Goal: Information Seeking & Learning: Find specific fact

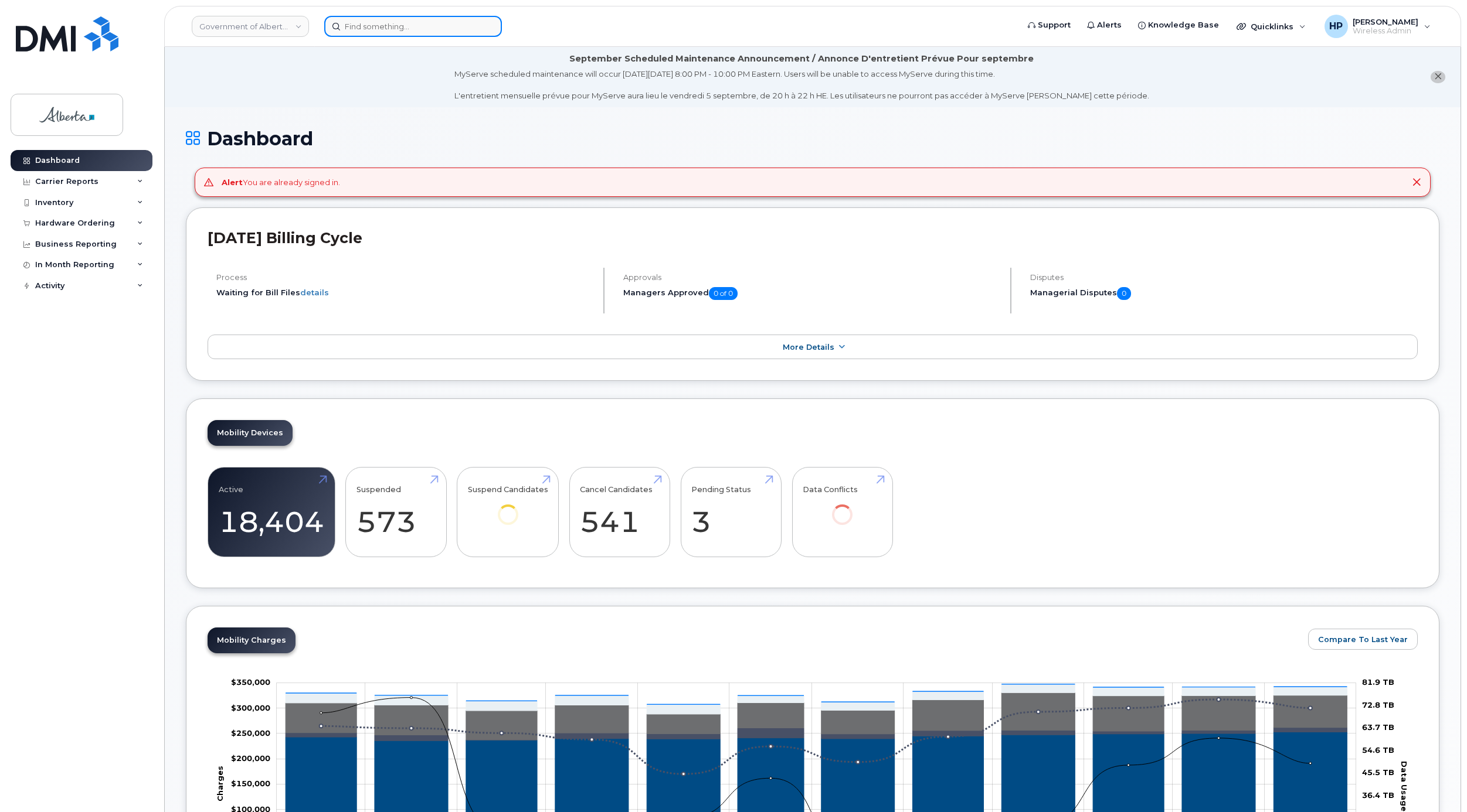
click at [377, 22] on input at bounding box center [412, 26] width 177 height 21
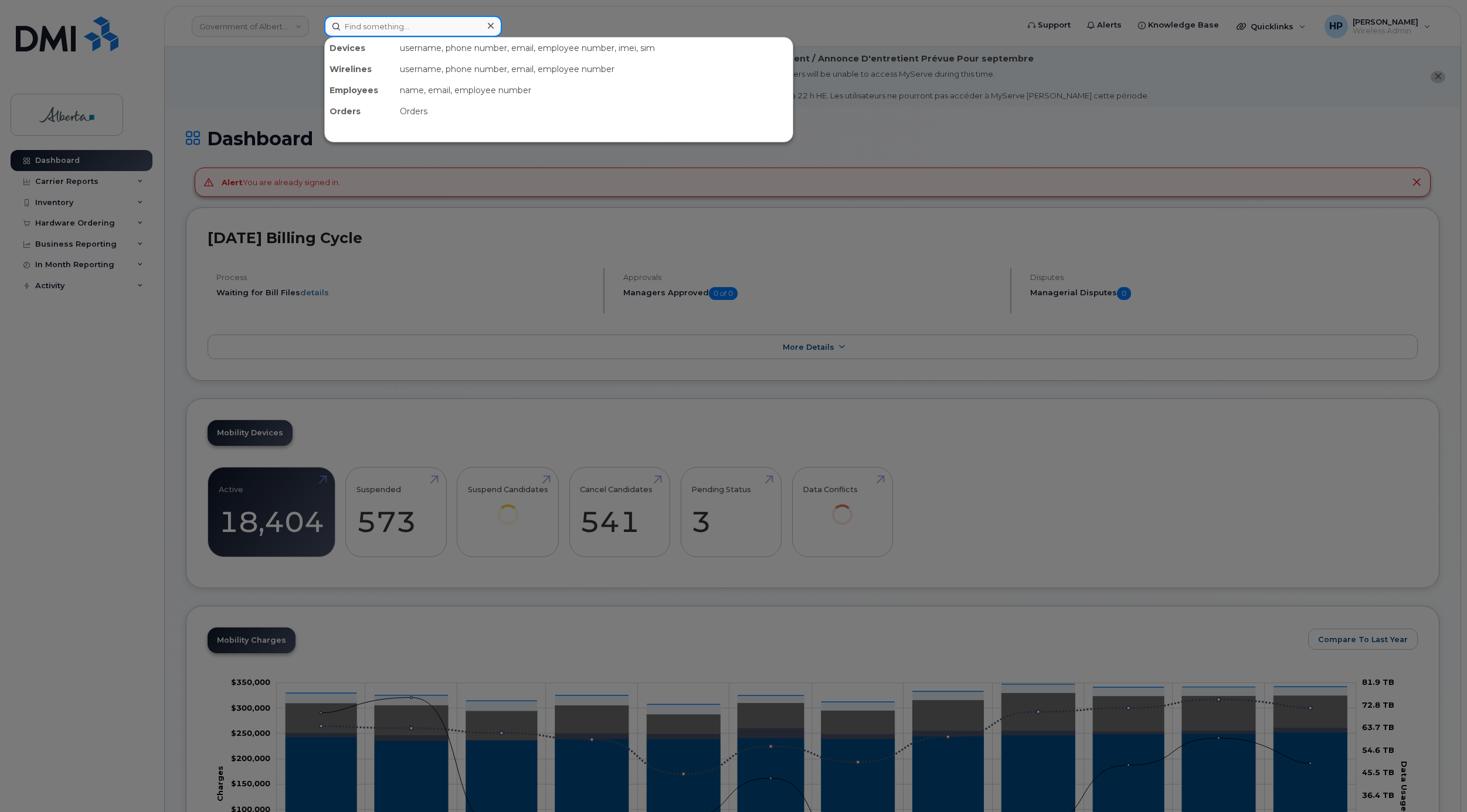
paste input "7808033548"
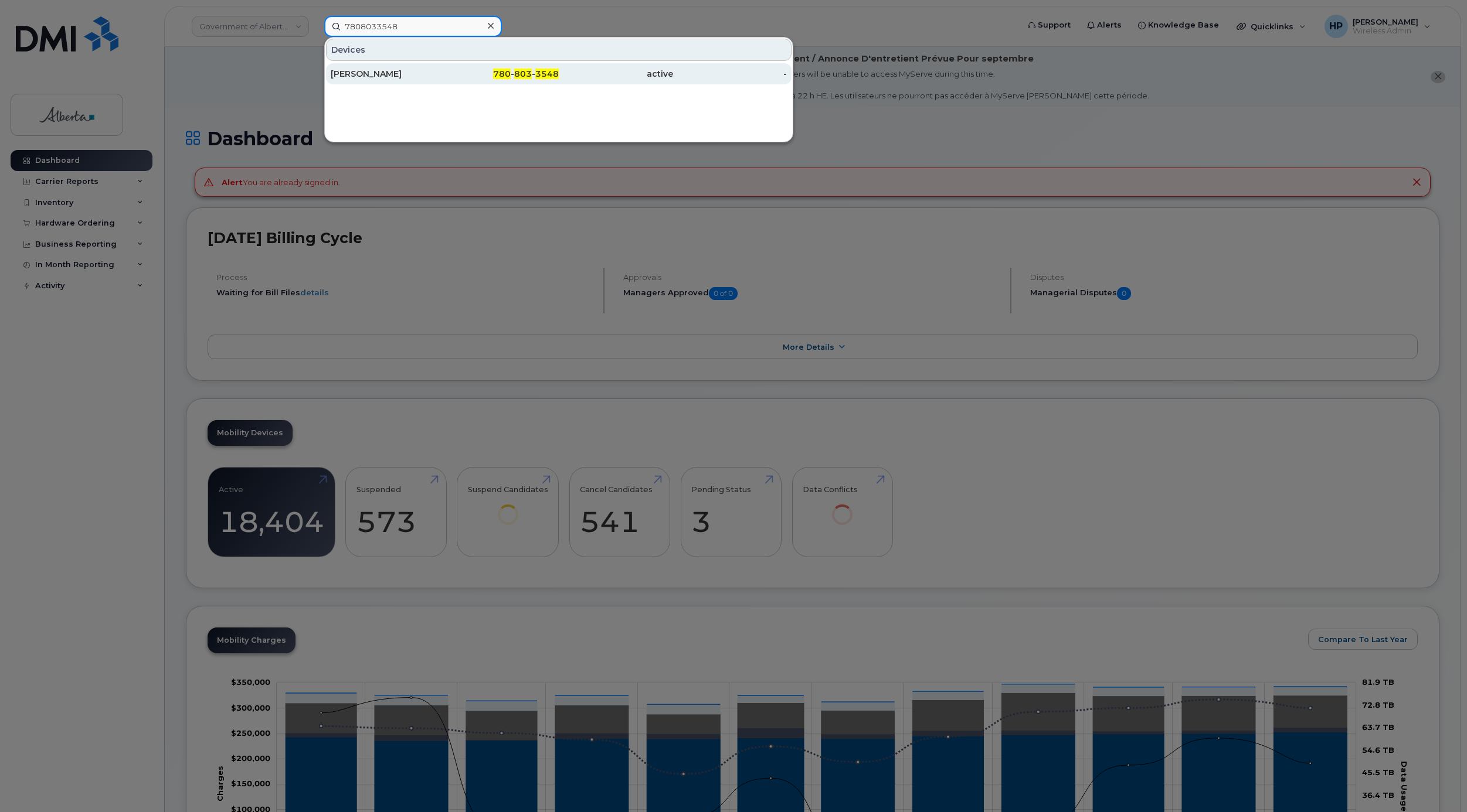
type input "7808033548"
click at [384, 69] on div "[PERSON_NAME]" at bounding box center [388, 73] width 114 height 12
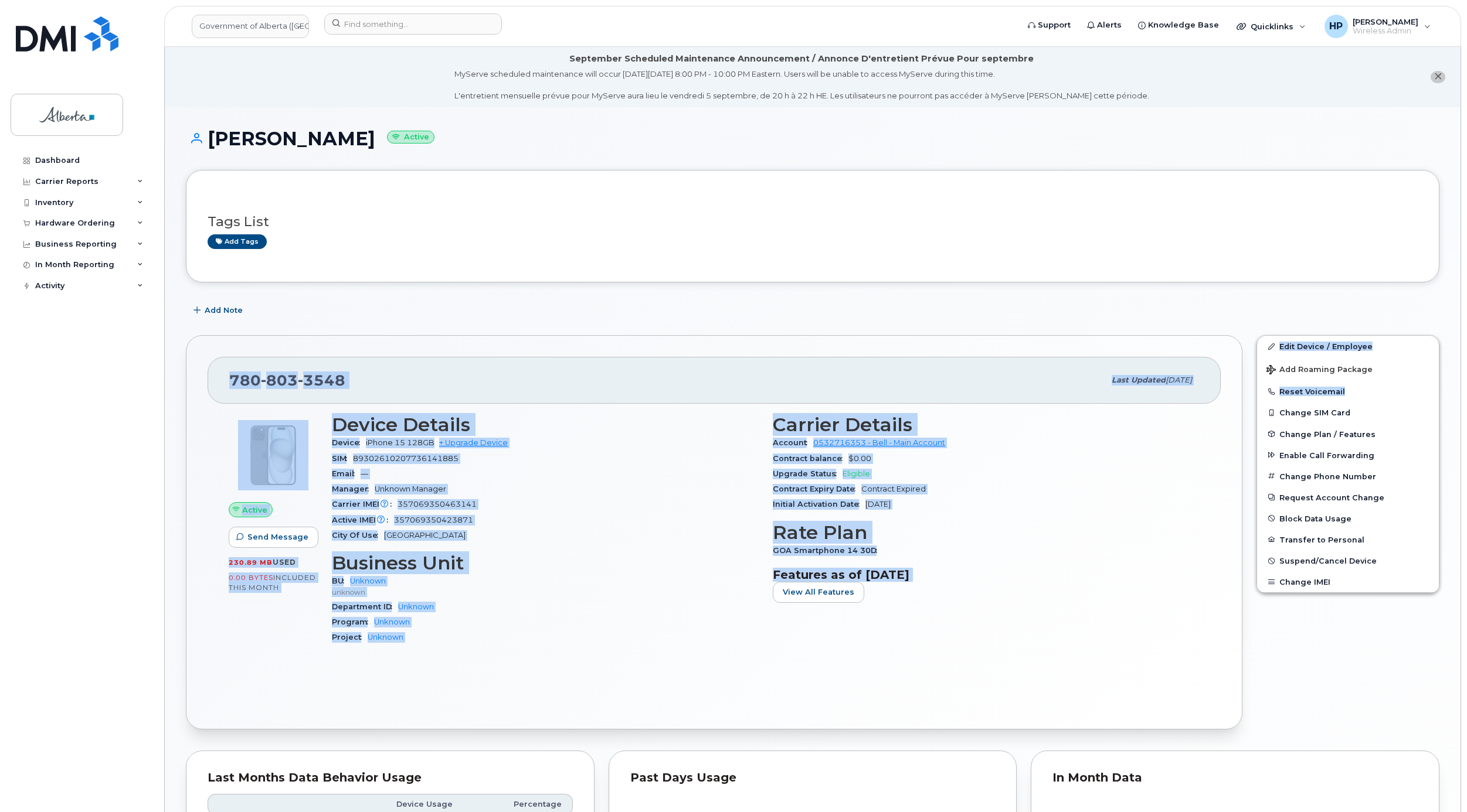
drag, startPoint x: 1465, startPoint y: 217, endPoint x: 1461, endPoint y: 387, distance: 170.0
click at [1461, 389] on body "Government of Alberta (GOA) Support Alerts Knowledge Base Quicklinks Suspend / …" at bounding box center [733, 607] width 1467 height 1215
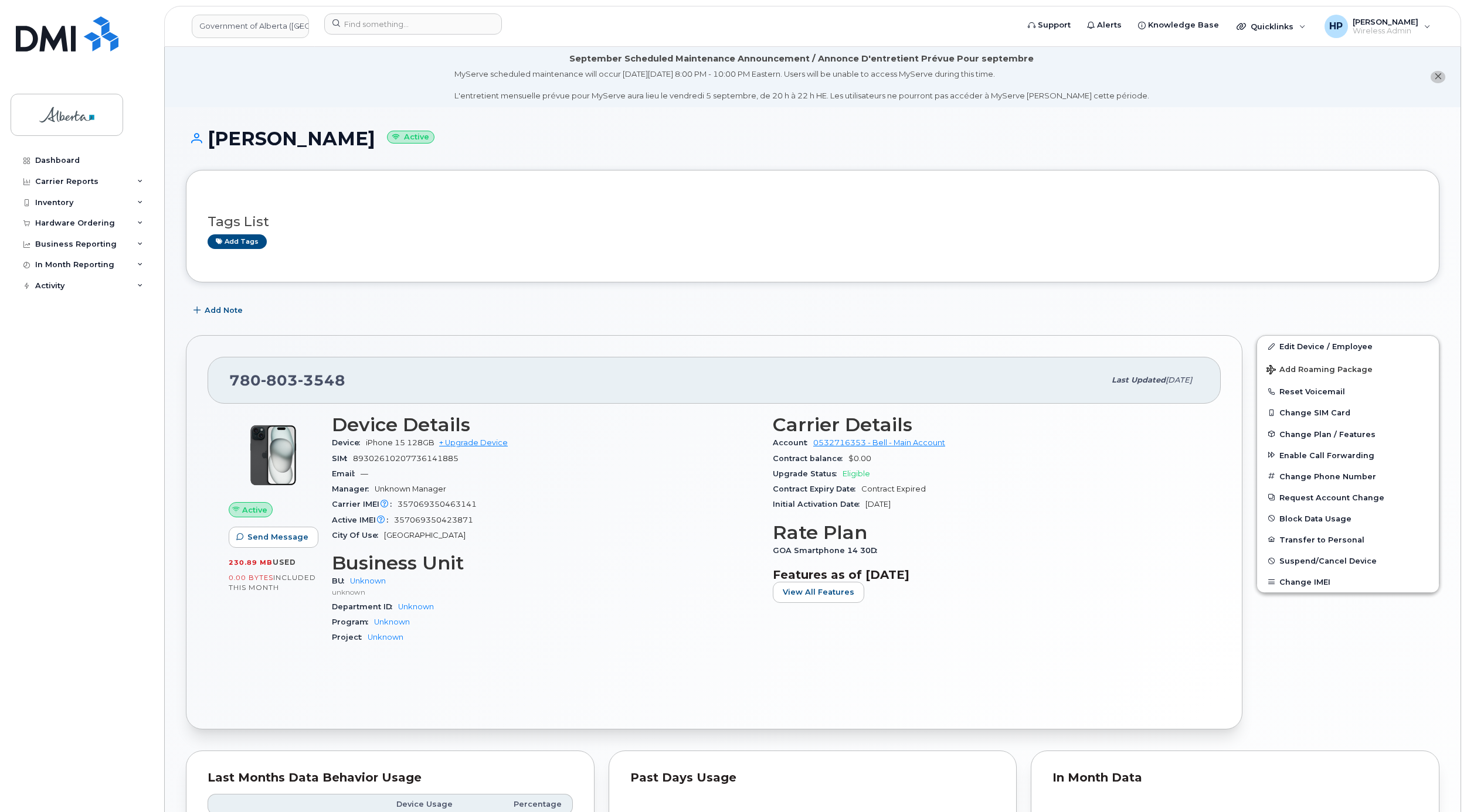
click at [817, 194] on div "Tags List Add tags" at bounding box center [812, 226] width 1210 height 69
click at [367, 25] on input at bounding box center [412, 24] width 177 height 21
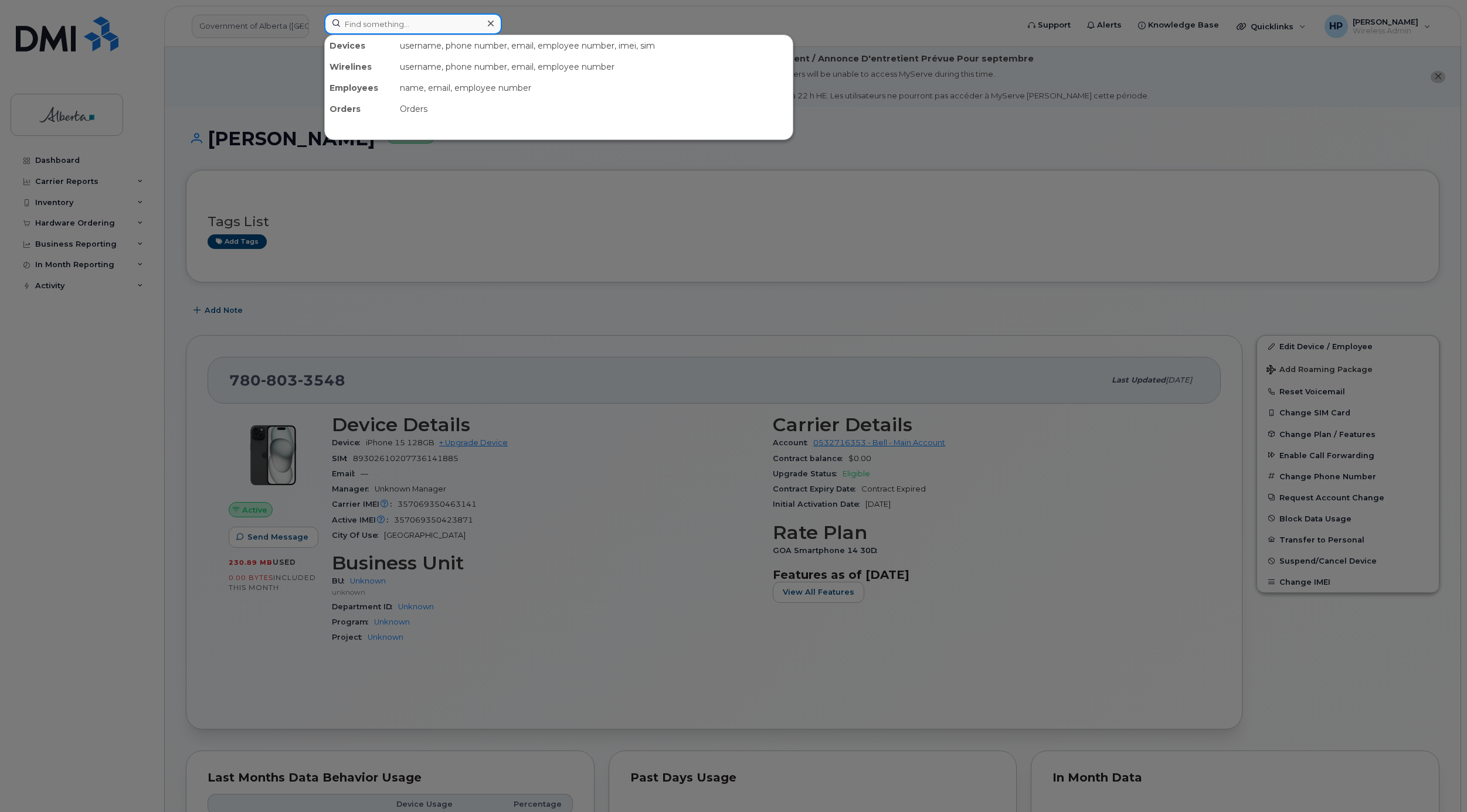
paste input "7808033548"
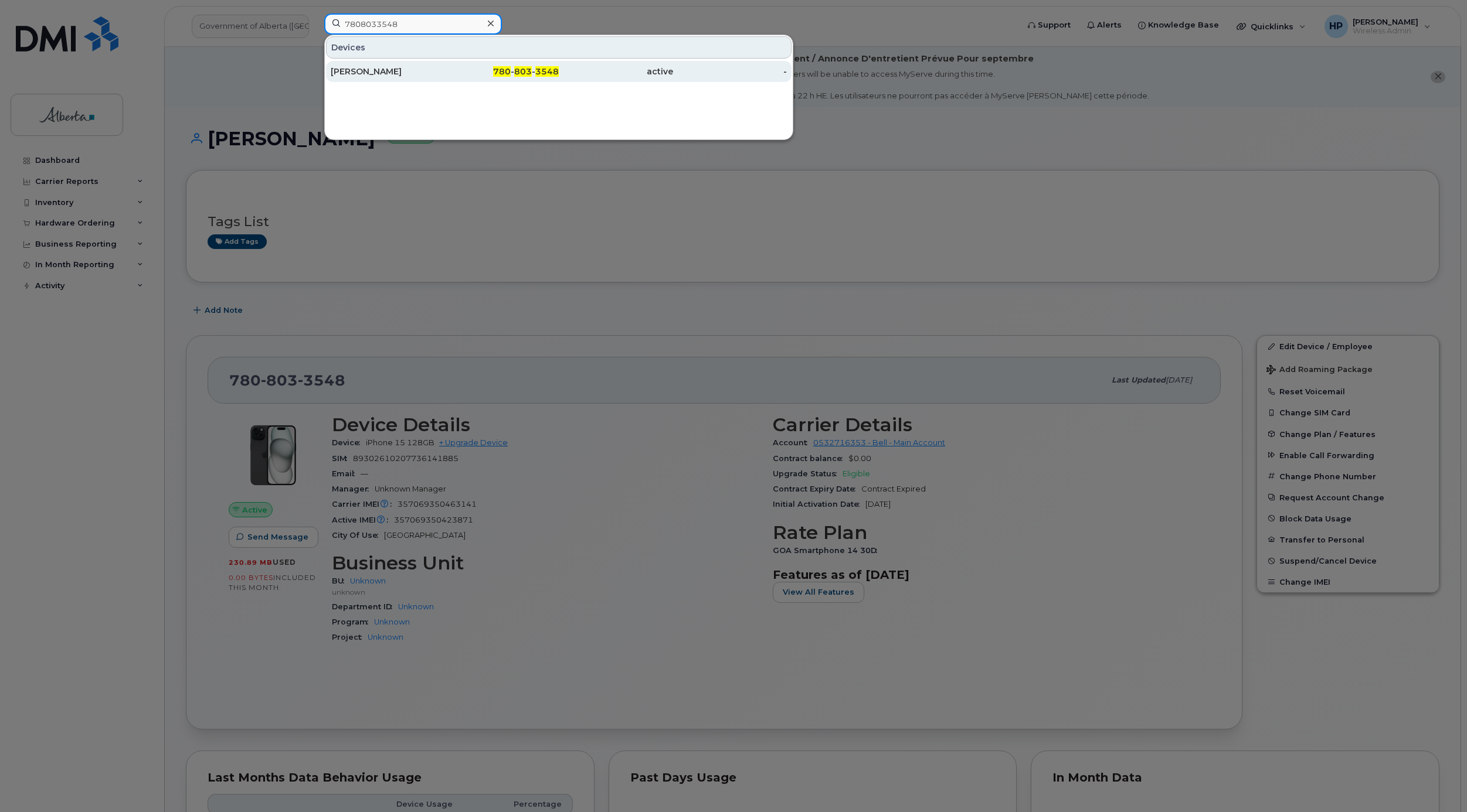
type input "7808033548"
click at [386, 71] on div "[PERSON_NAME]" at bounding box center [388, 71] width 114 height 12
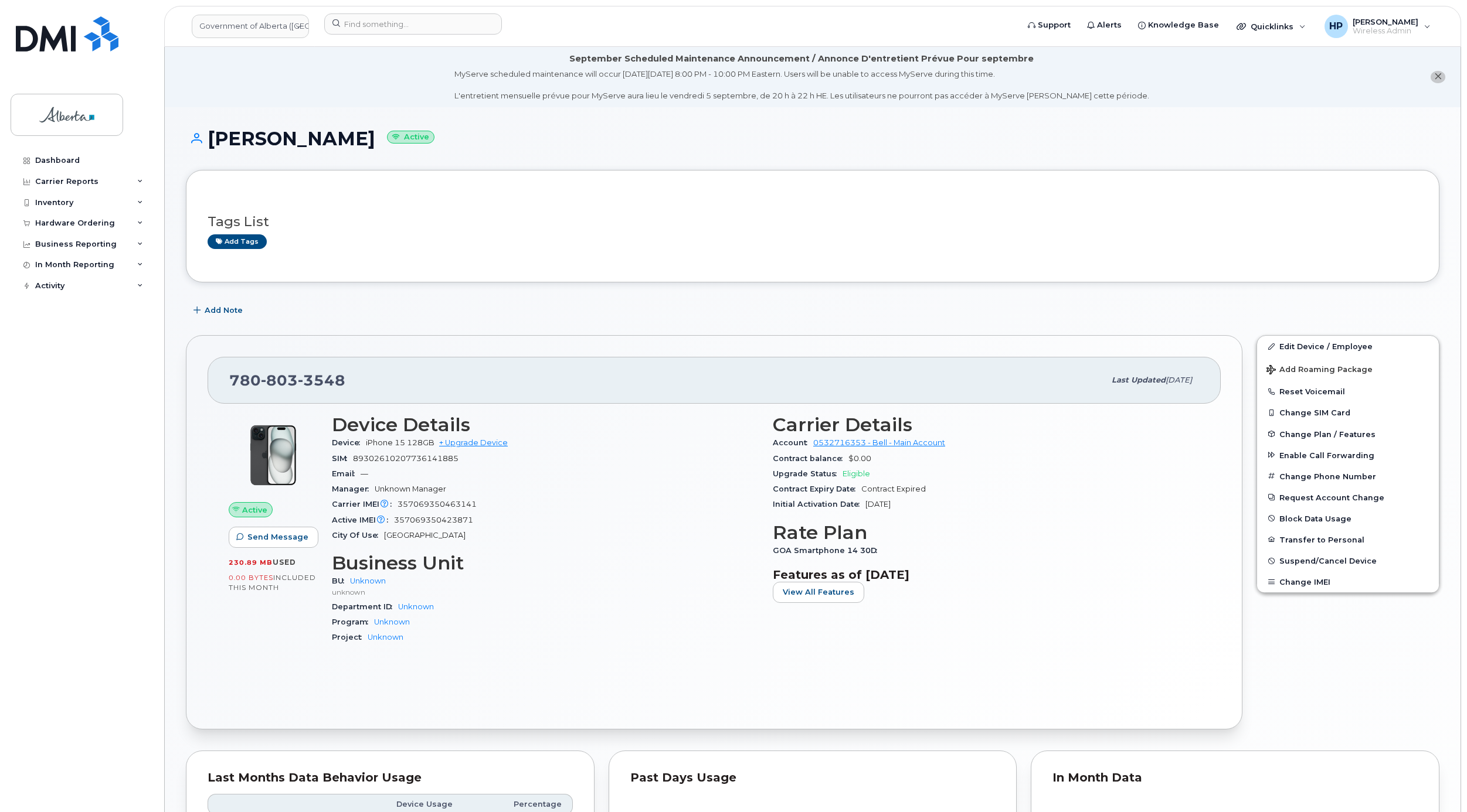
drag, startPoint x: 213, startPoint y: 133, endPoint x: 377, endPoint y: 148, distance: 164.7
click at [377, 148] on h1 "Victoria Cameron Active" at bounding box center [812, 139] width 1253 height 20
copy h1 "[PERSON_NAME]"
drag, startPoint x: 355, startPoint y: 12, endPoint x: 355, endPoint y: 22, distance: 10.0
click at [355, 13] on header "Government of Alberta (GOA) Support Alerts Knowledge Base Quicklinks Suspend / …" at bounding box center [812, 26] width 1296 height 41
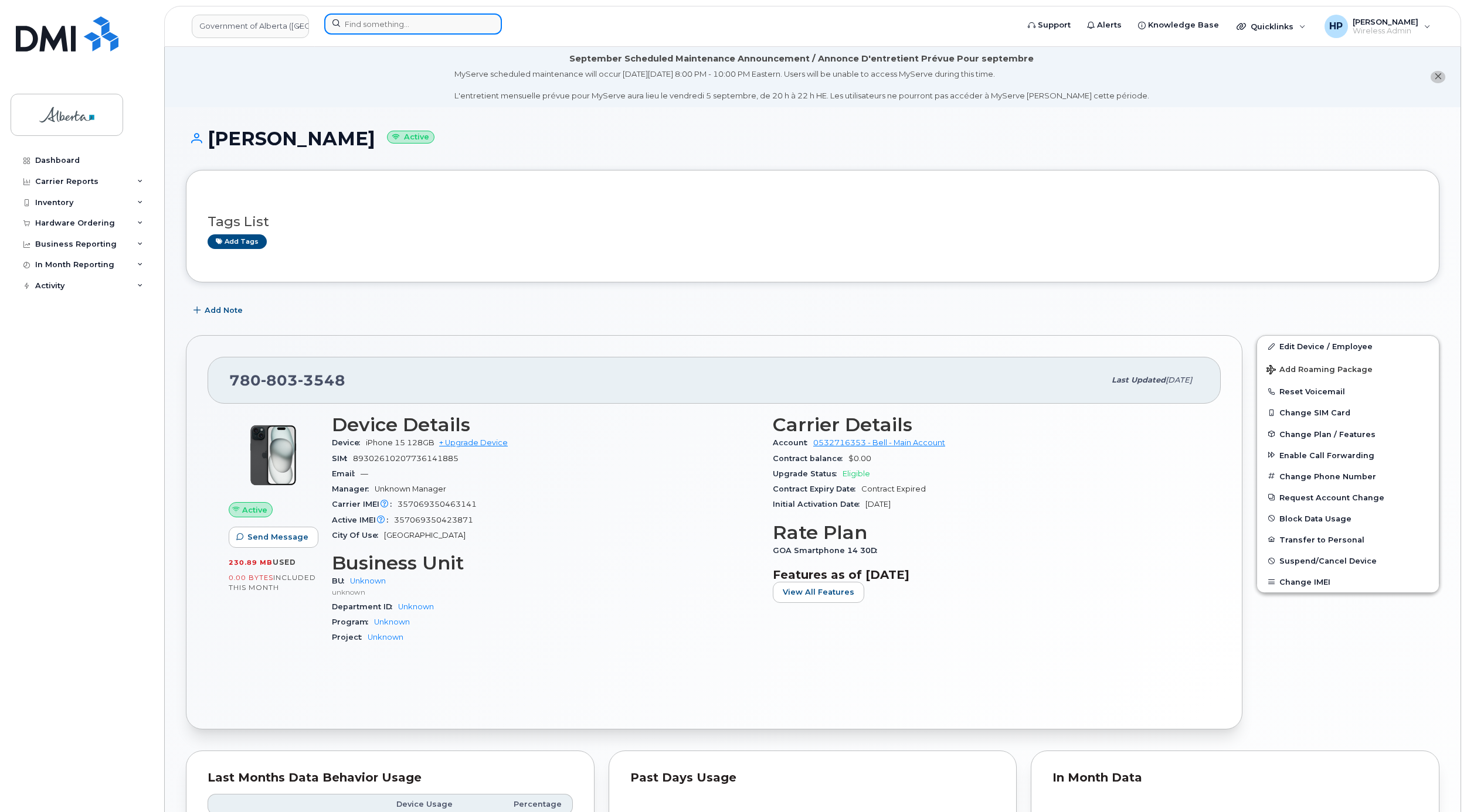
click at [355, 22] on input at bounding box center [412, 24] width 177 height 21
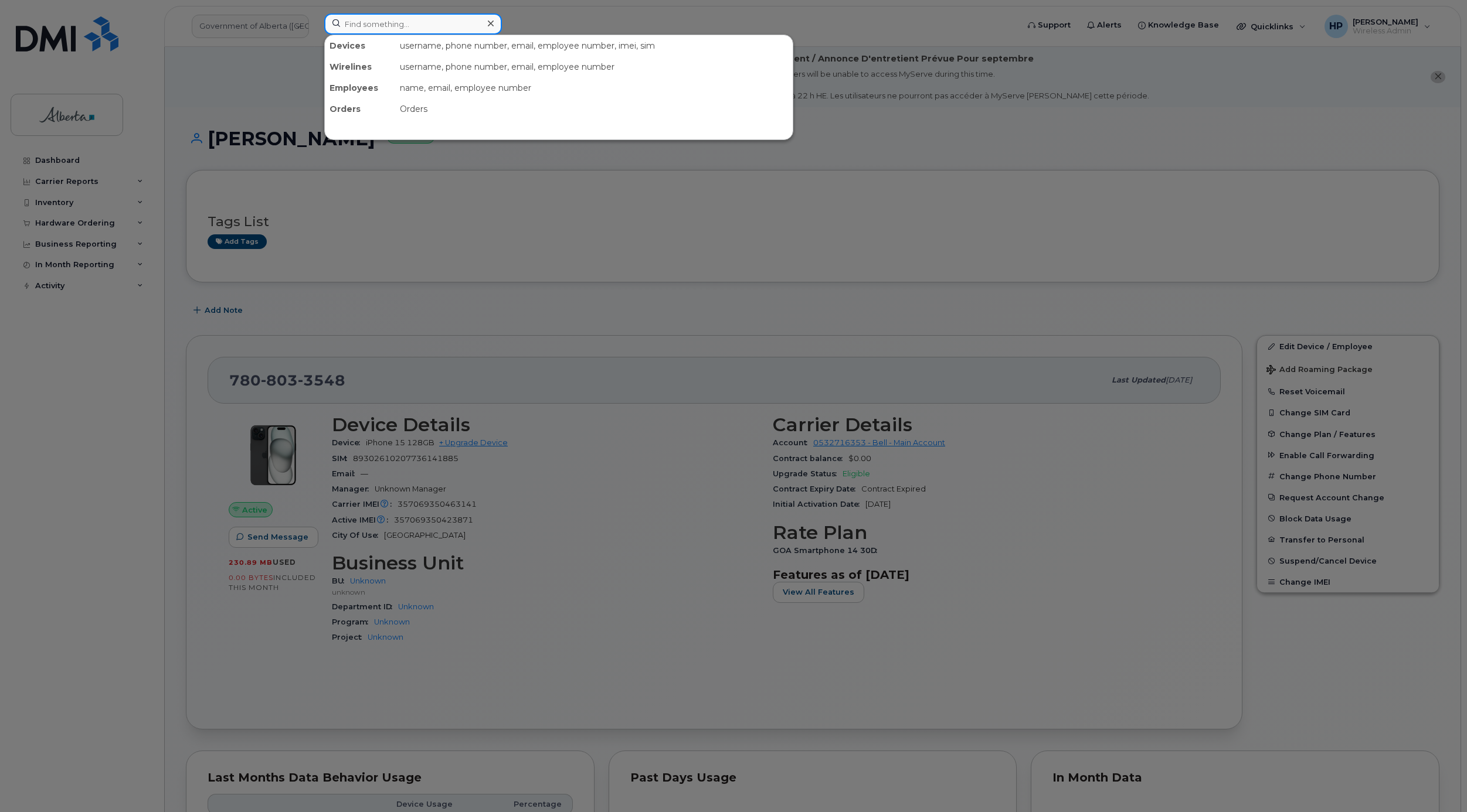
paste input "[PERSON_NAME]"
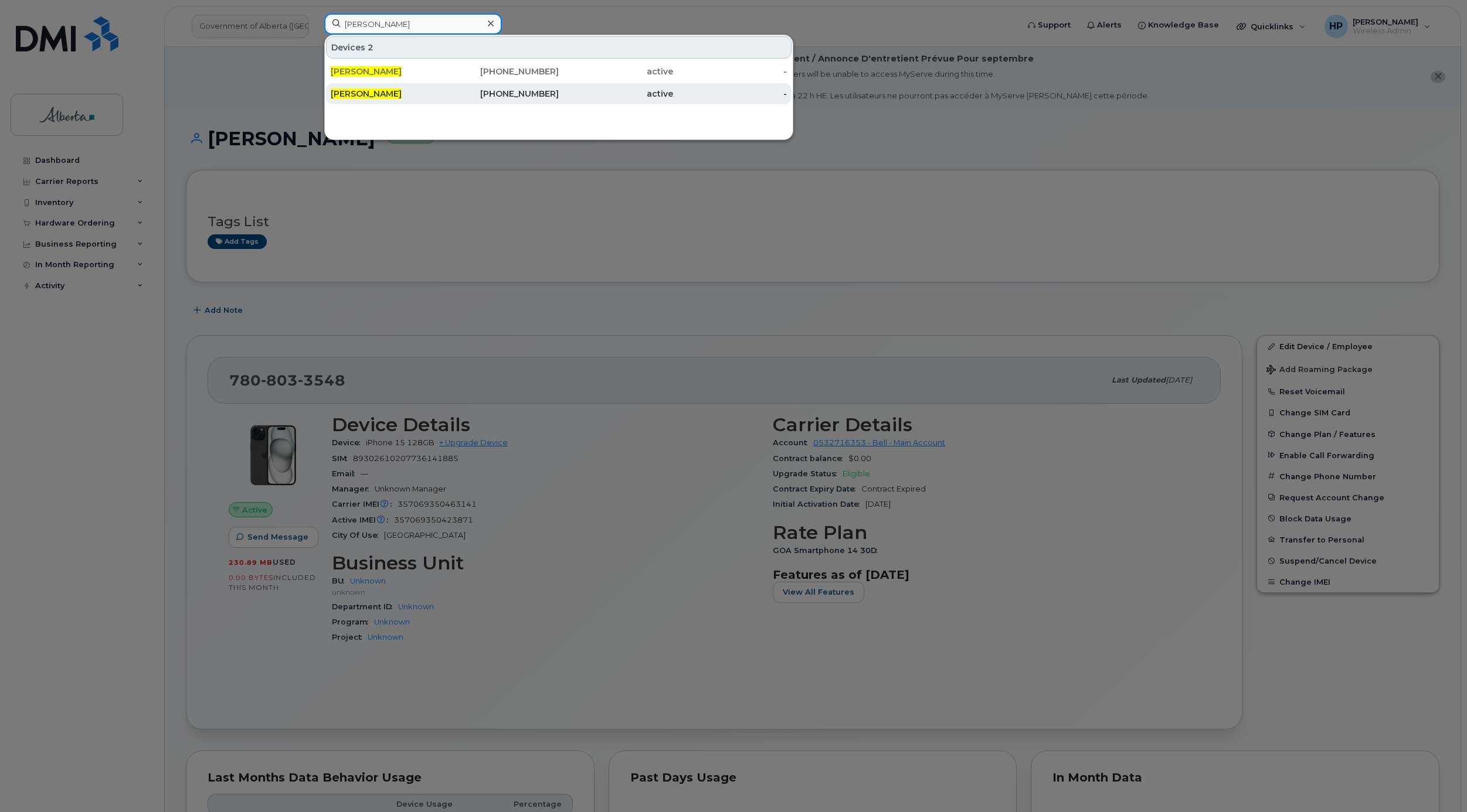
type input "[PERSON_NAME]"
click at [393, 92] on span "[PERSON_NAME]" at bounding box center [366, 93] width 71 height 10
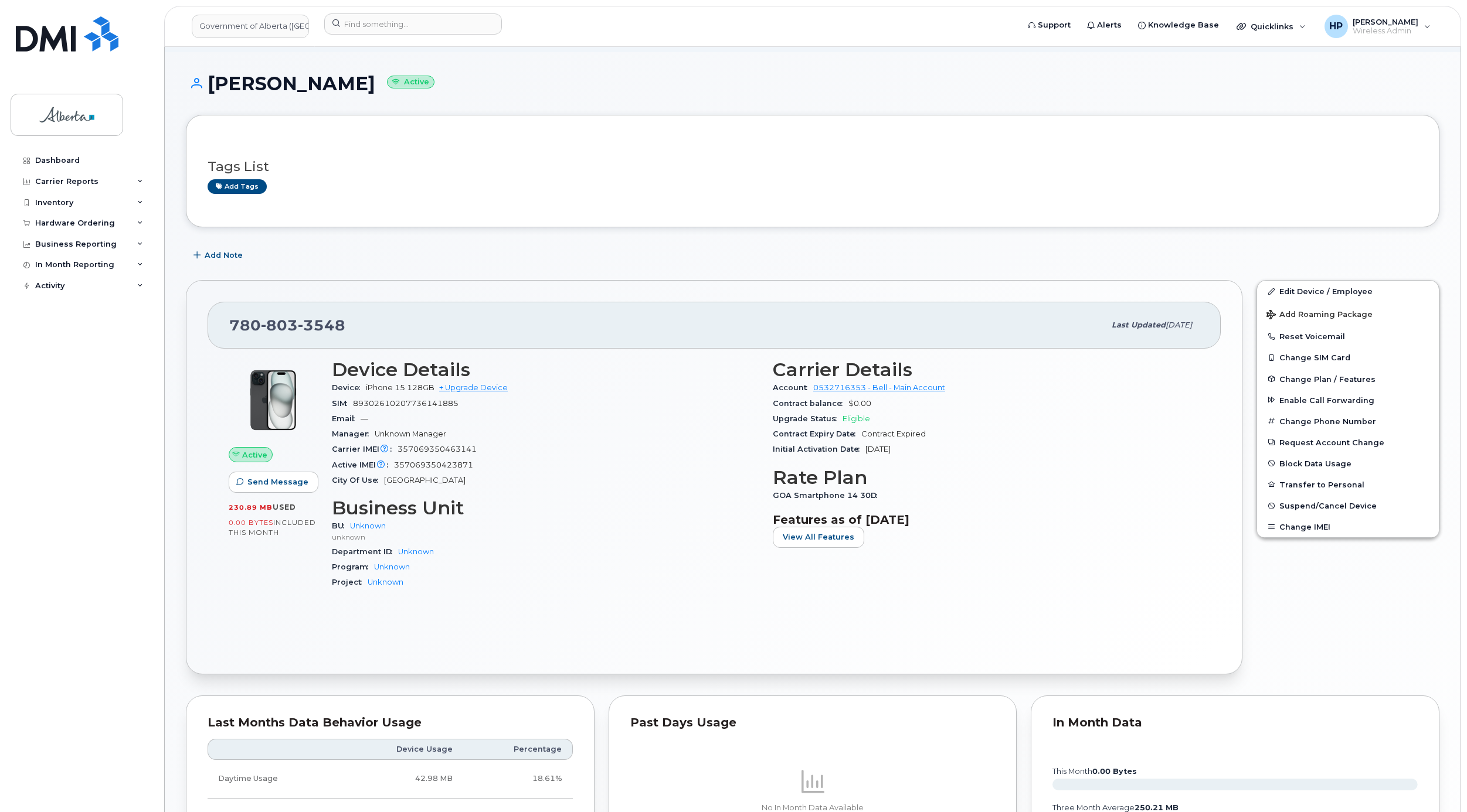
scroll to position [411, 0]
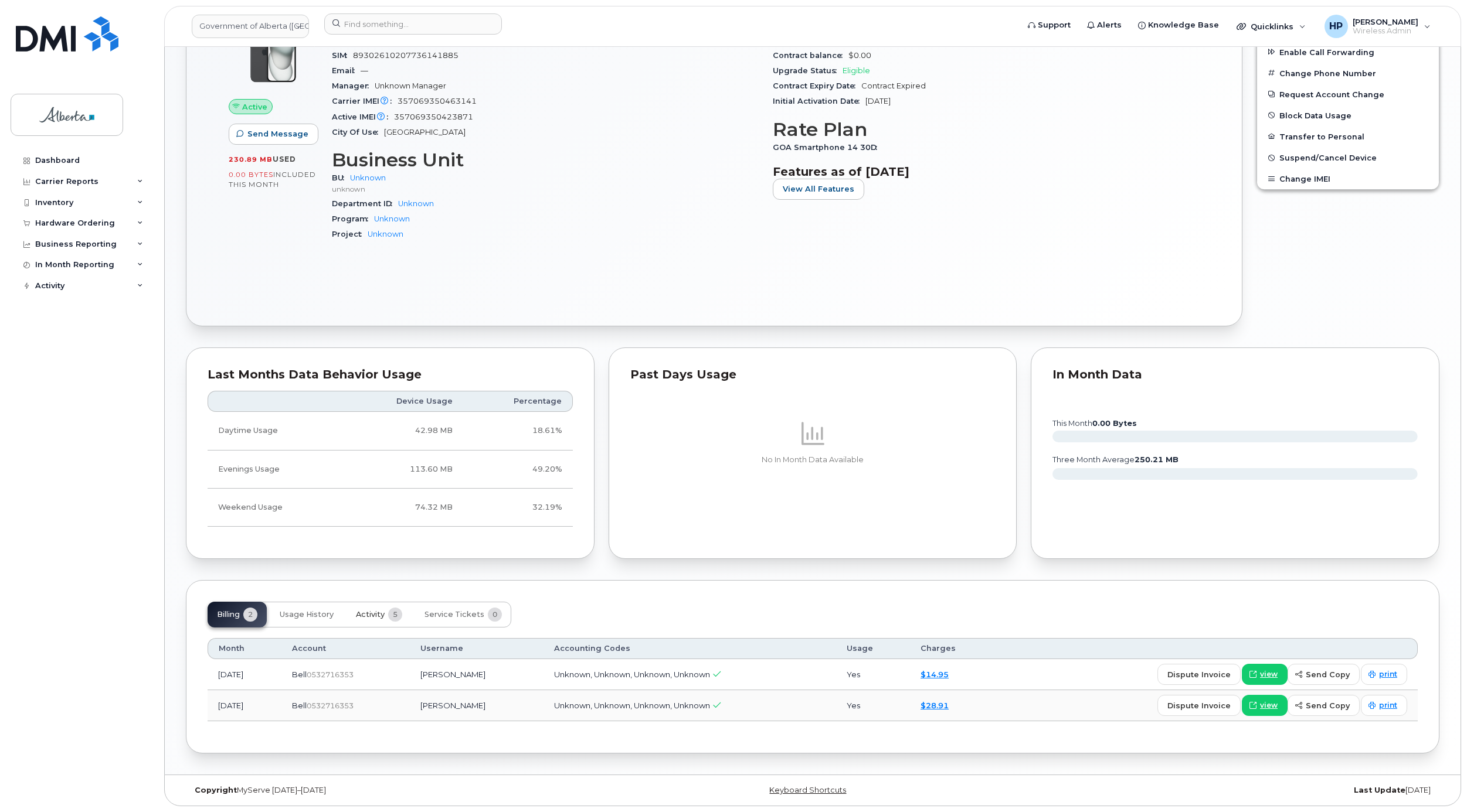
click at [378, 615] on span "Activity" at bounding box center [369, 615] width 28 height 9
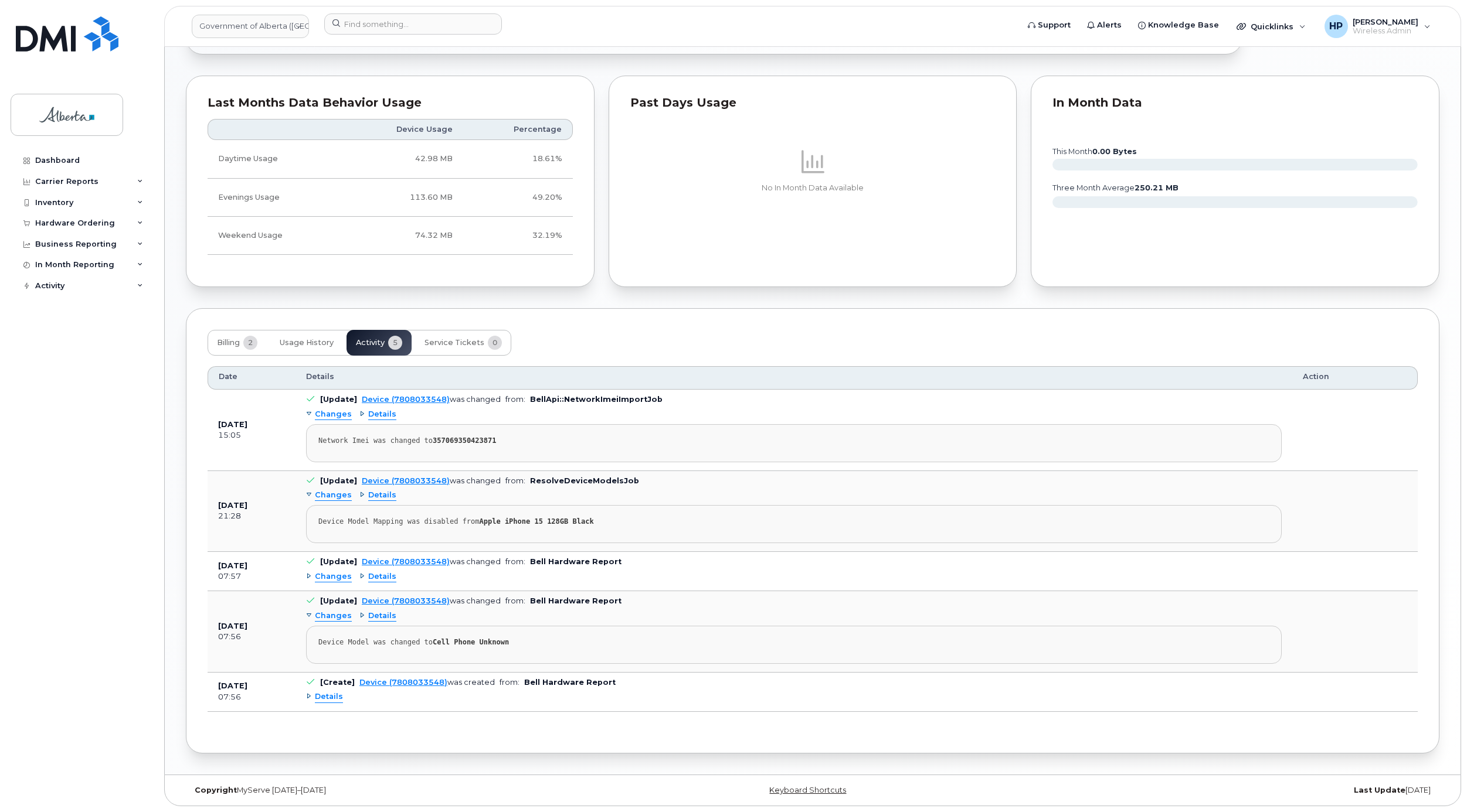
scroll to position [0, 0]
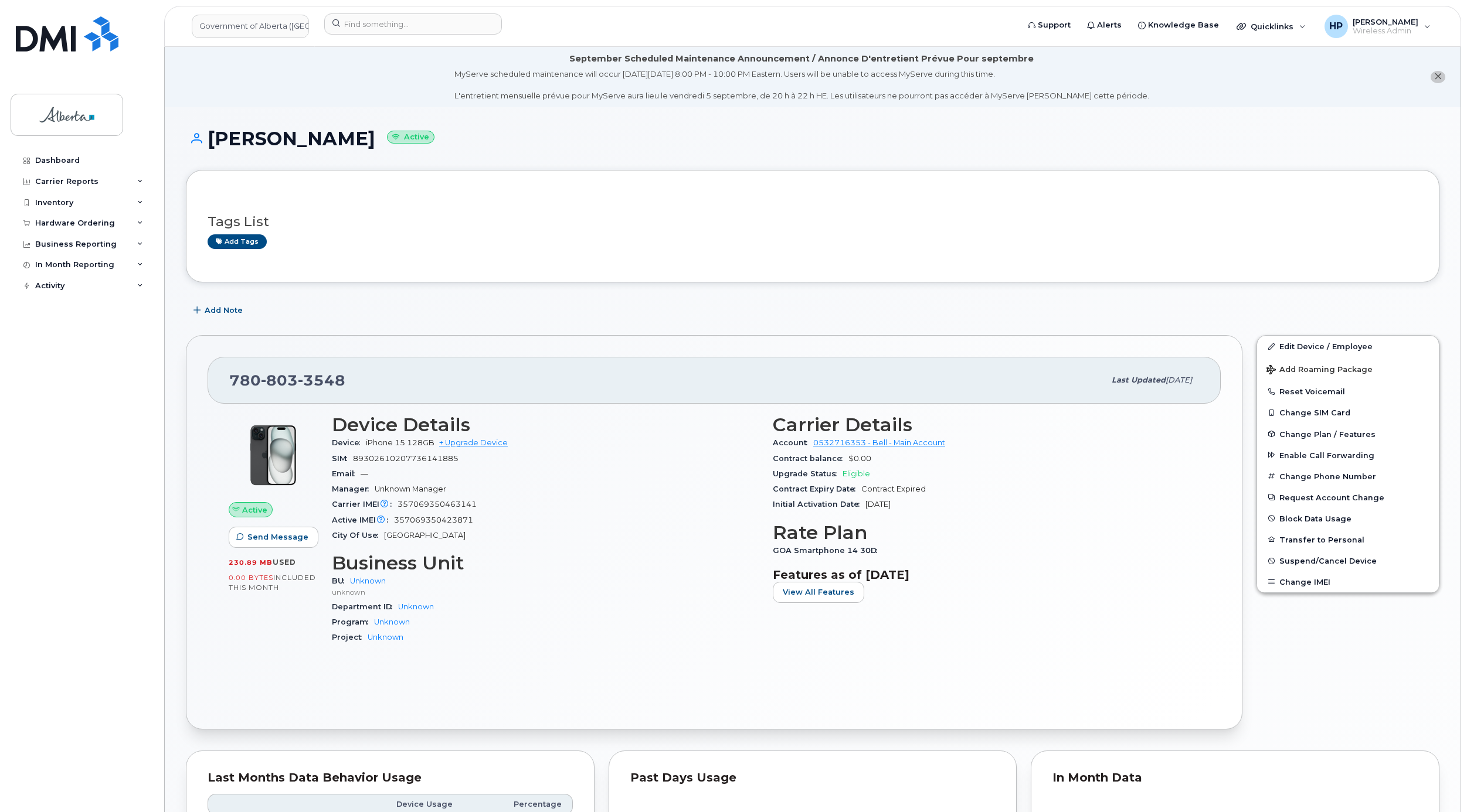
click at [1435, 642] on div "Edit Device / Employee Add Roaming Package Reset Voicemail Change SIM Card Chan…" at bounding box center [1348, 532] width 197 height 409
click at [351, 23] on input at bounding box center [412, 24] width 177 height 21
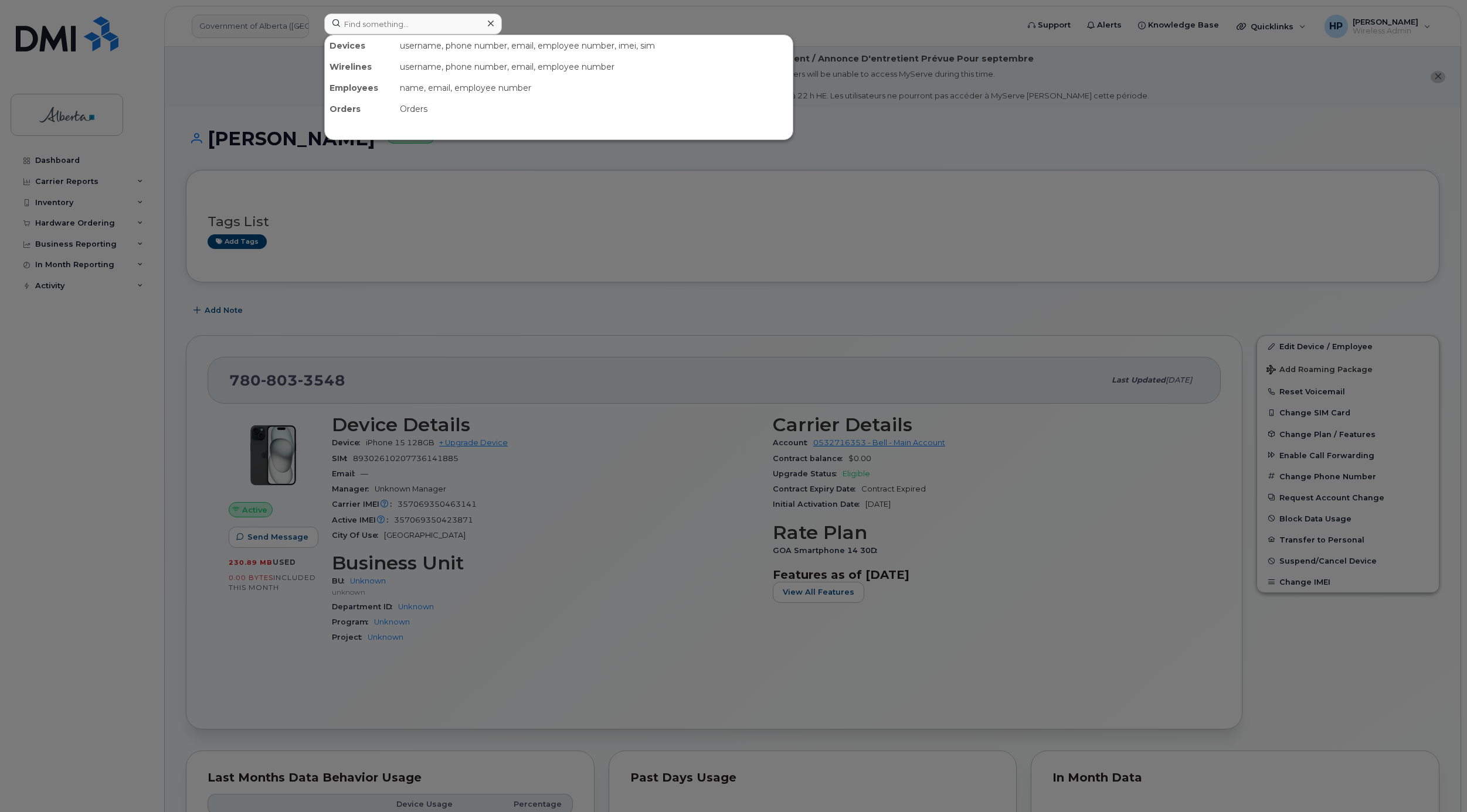
click at [368, 294] on div at bounding box center [733, 406] width 1467 height 812
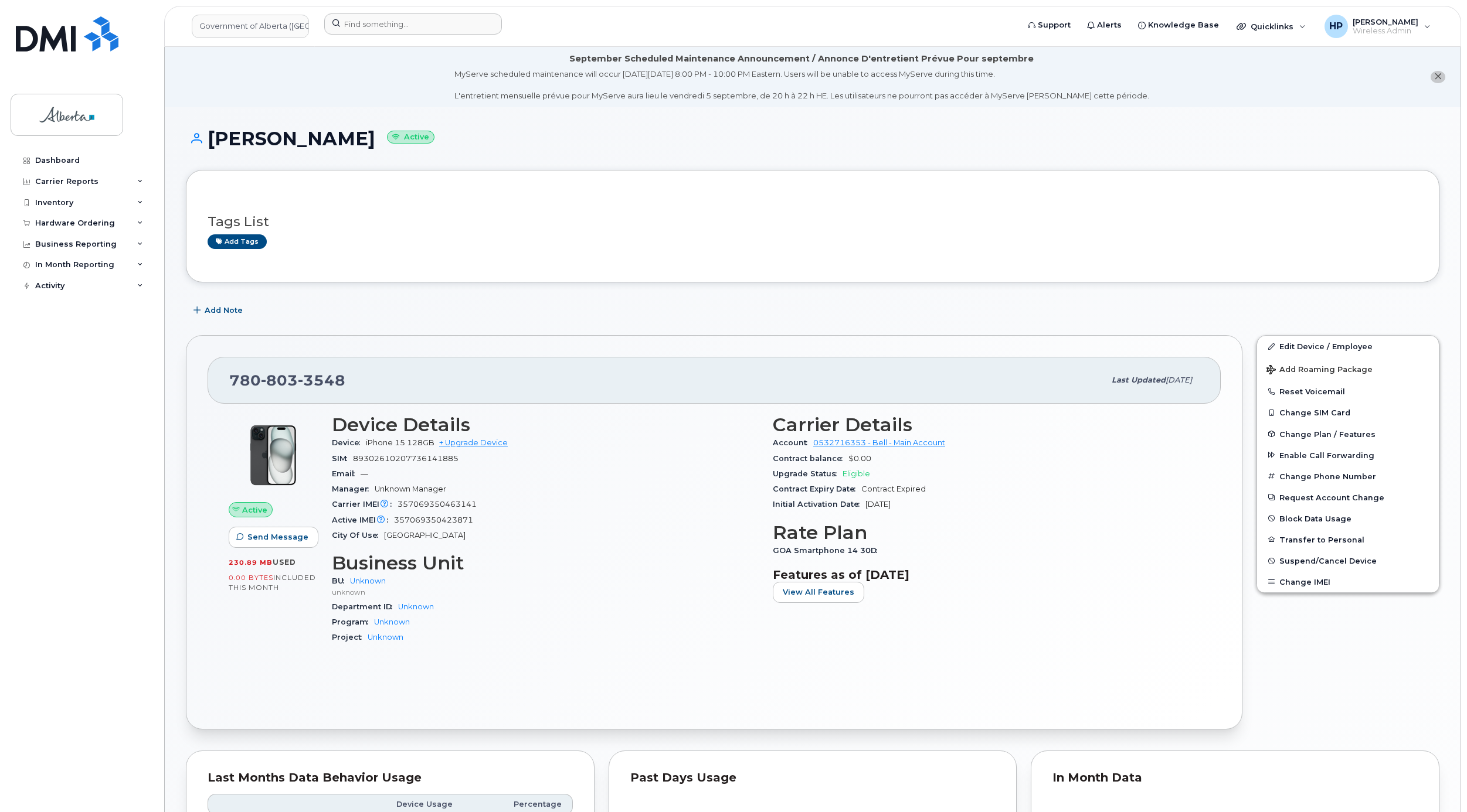
drag, startPoint x: 209, startPoint y: 140, endPoint x: 382, endPoint y: 132, distance: 173.2
click at [382, 132] on h1 "Victoria Cameron Active" at bounding box center [812, 139] width 1253 height 20
copy h1 "[PERSON_NAME]"
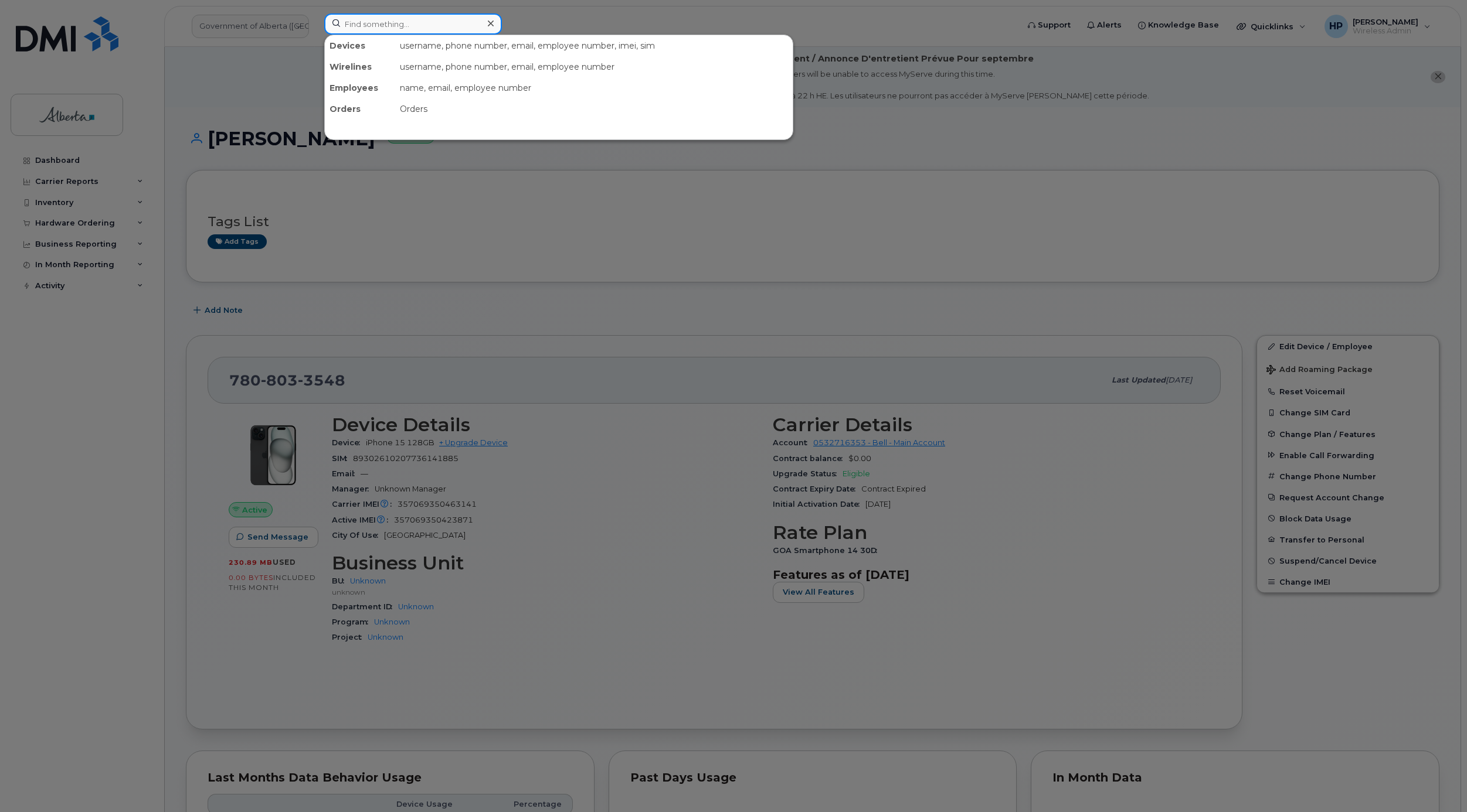
click at [413, 30] on input at bounding box center [412, 24] width 177 height 21
paste input "[PERSON_NAME]"
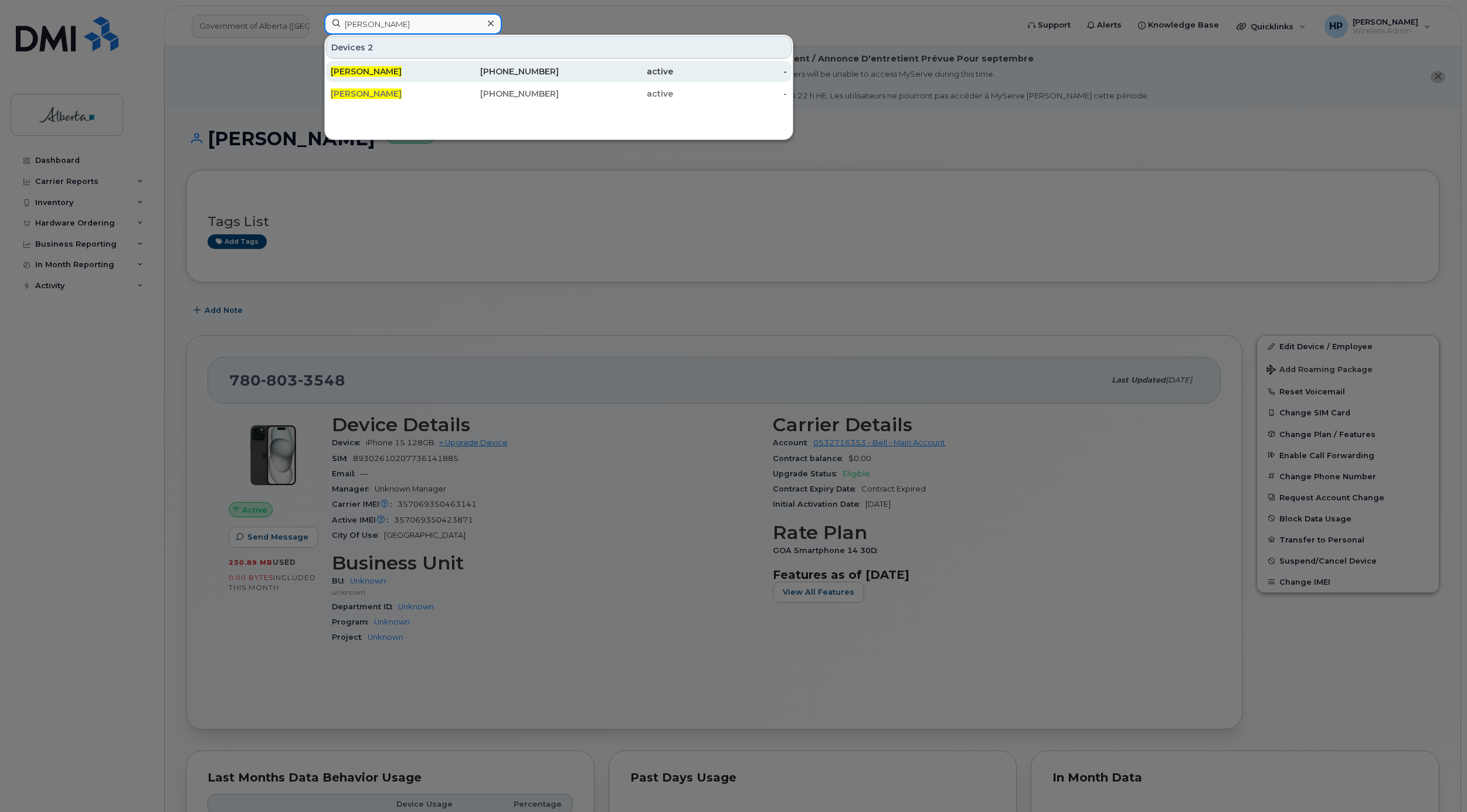
type input "[PERSON_NAME]"
click at [352, 77] on div "[PERSON_NAME]" at bounding box center [388, 71] width 114 height 12
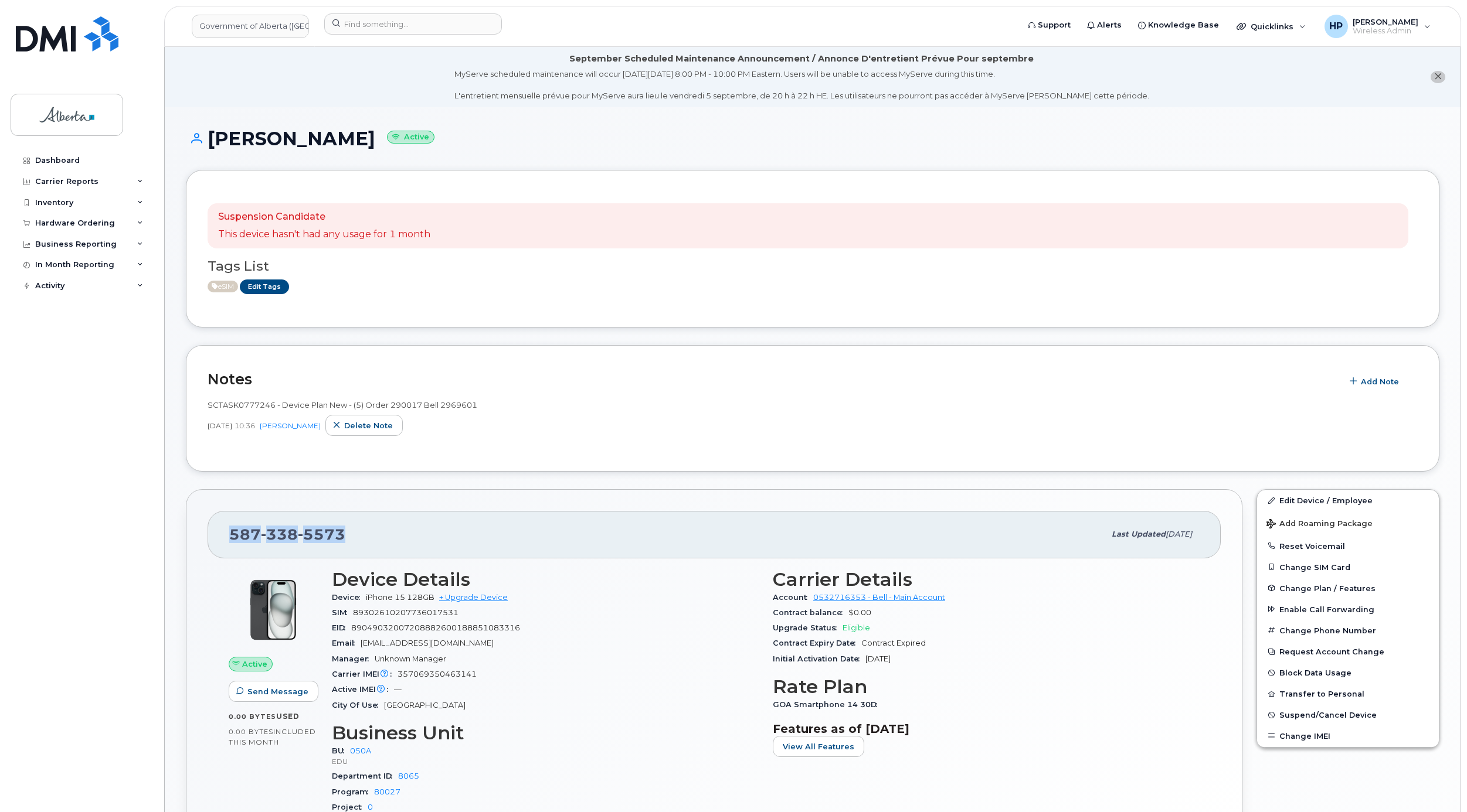
drag, startPoint x: 364, startPoint y: 538, endPoint x: 213, endPoint y: 547, distance: 151.3
click at [213, 547] on div "587 338 5573 Last updated May 15, 2025" at bounding box center [714, 534] width 1013 height 47
copy span "587 338 5573"
click at [355, 590] on h3 "Device Details" at bounding box center [545, 580] width 427 height 21
click at [396, 769] on div "BU 050A EDU" at bounding box center [545, 756] width 427 height 25
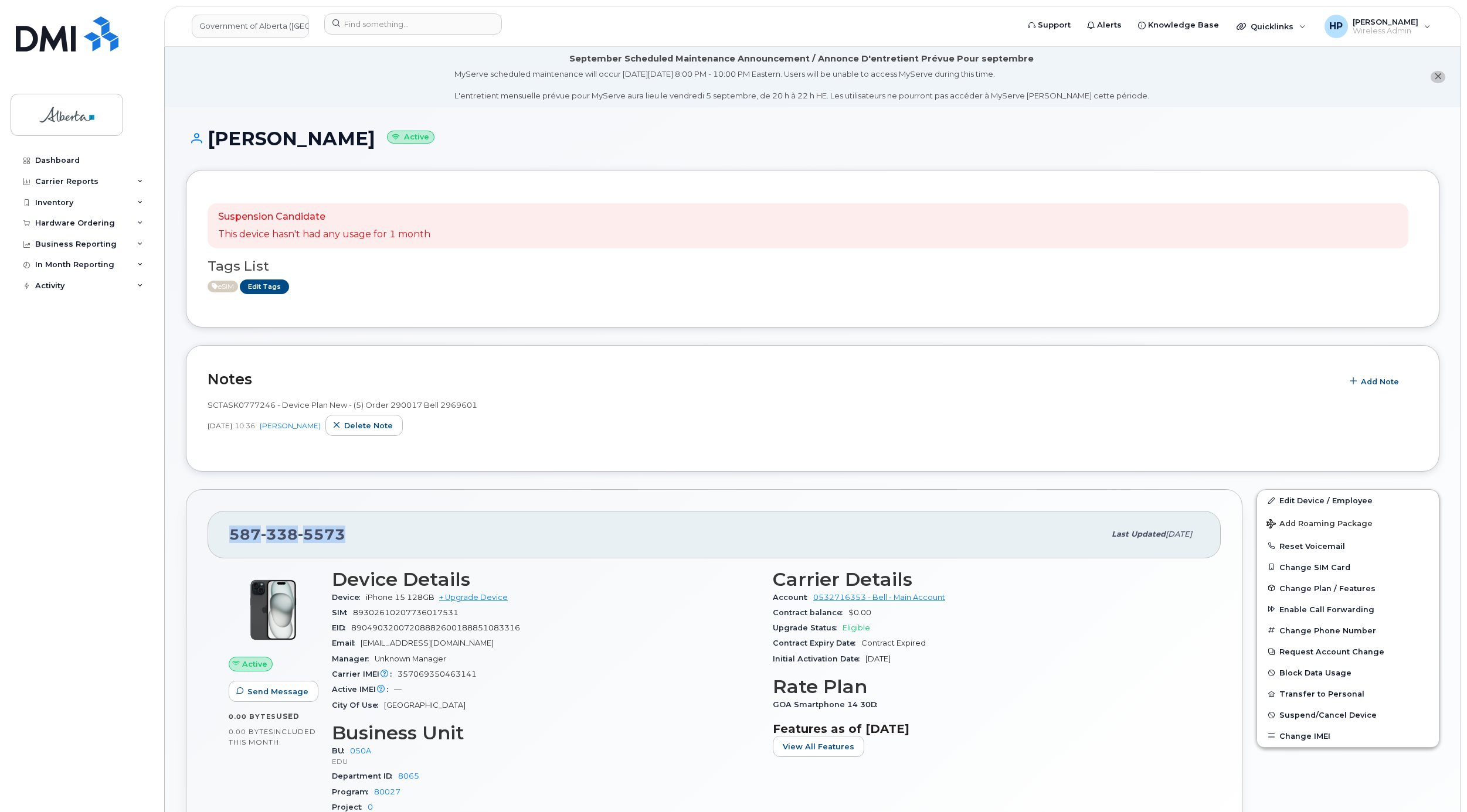
drag, startPoint x: 228, startPoint y: 536, endPoint x: 398, endPoint y: 542, distance: 170.1
click at [398, 542] on div "587 338 5573 Last updated May 15, 2025" at bounding box center [714, 534] width 1013 height 47
click at [409, 534] on div "587 338 5573" at bounding box center [666, 535] width 875 height 25
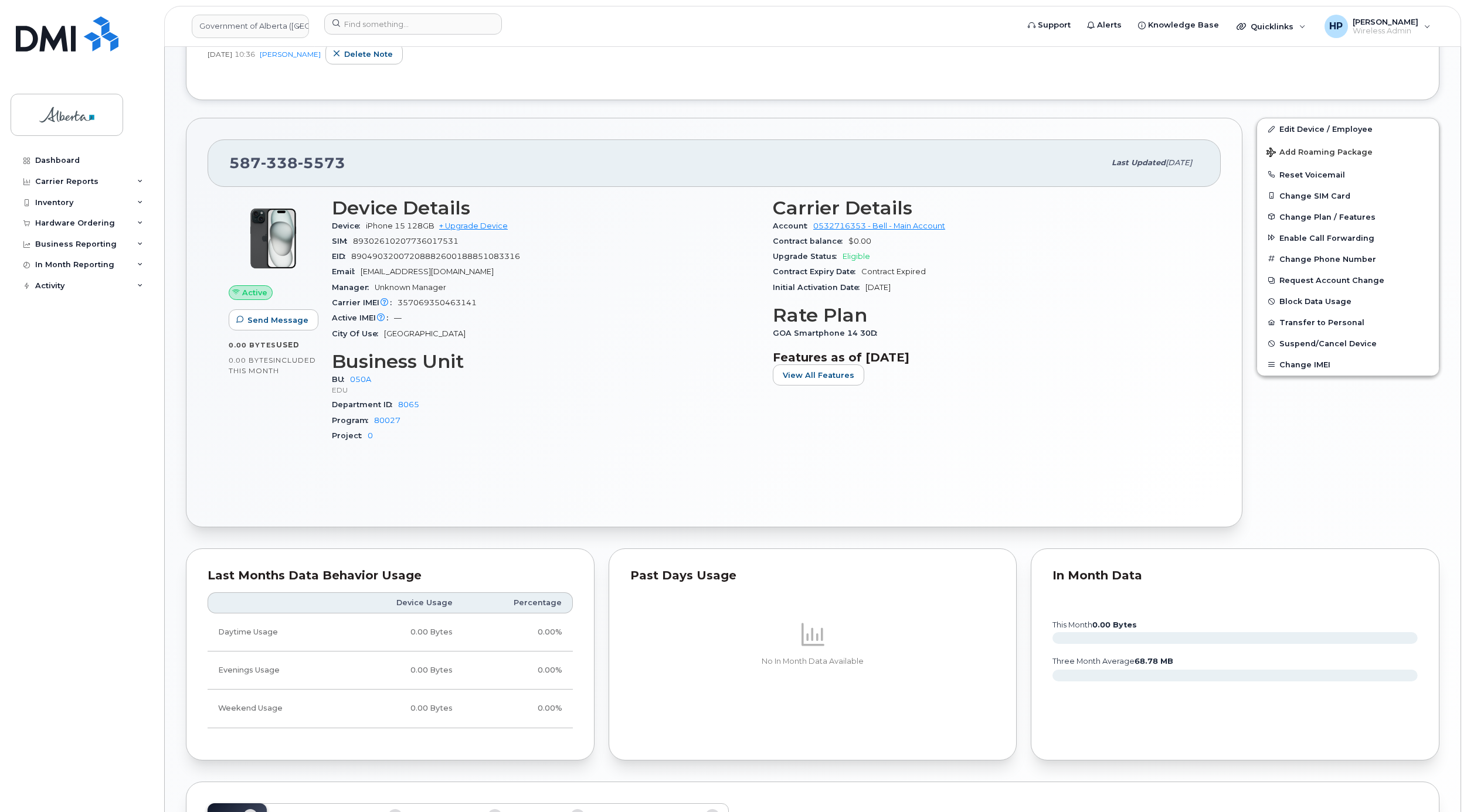
scroll to position [638, 0]
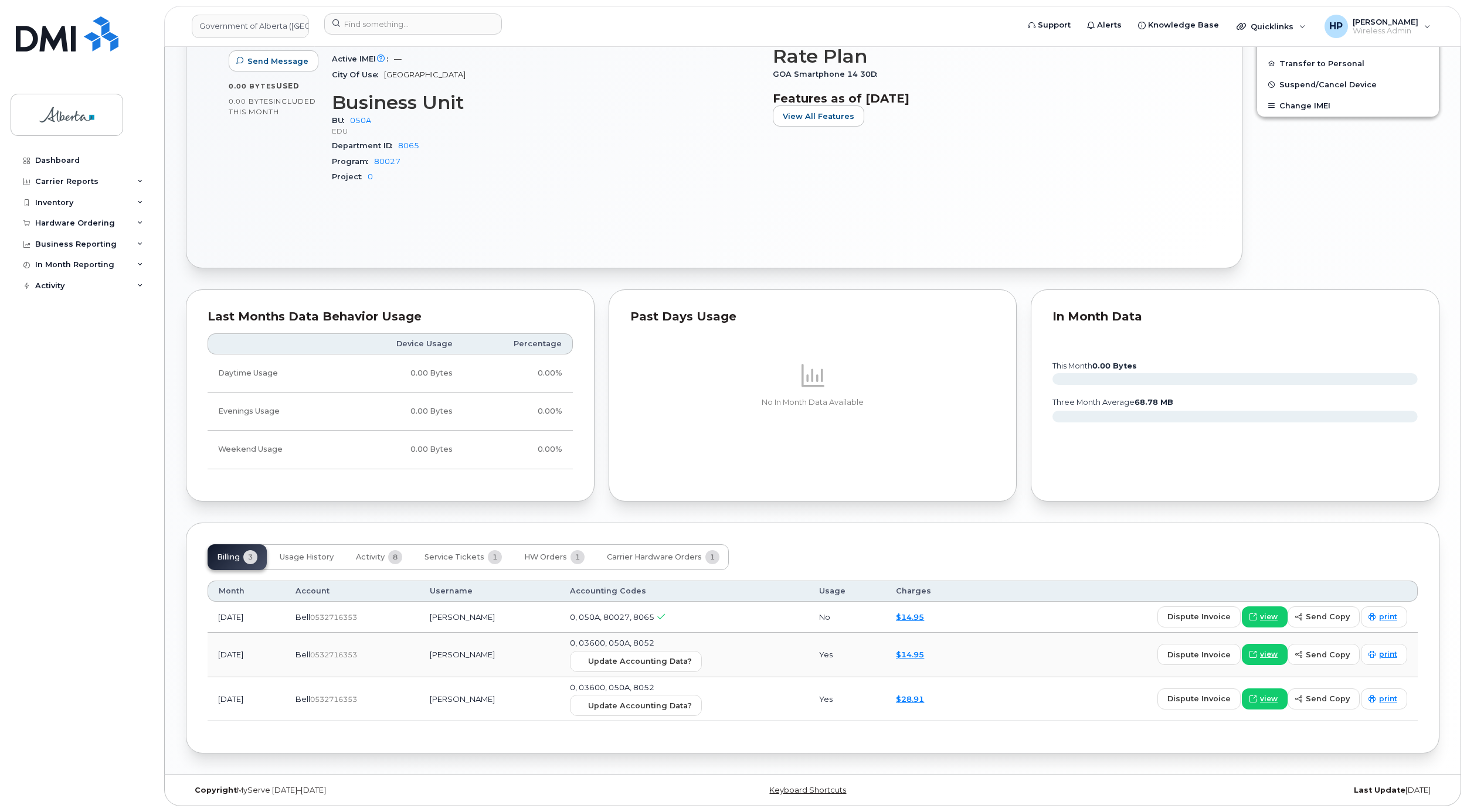
click at [1463, 381] on body "Government of [GEOGRAPHIC_DATA] (GOA) Support Alerts Knowledge Base Quicklinks …" at bounding box center [733, 90] width 1467 height 1443
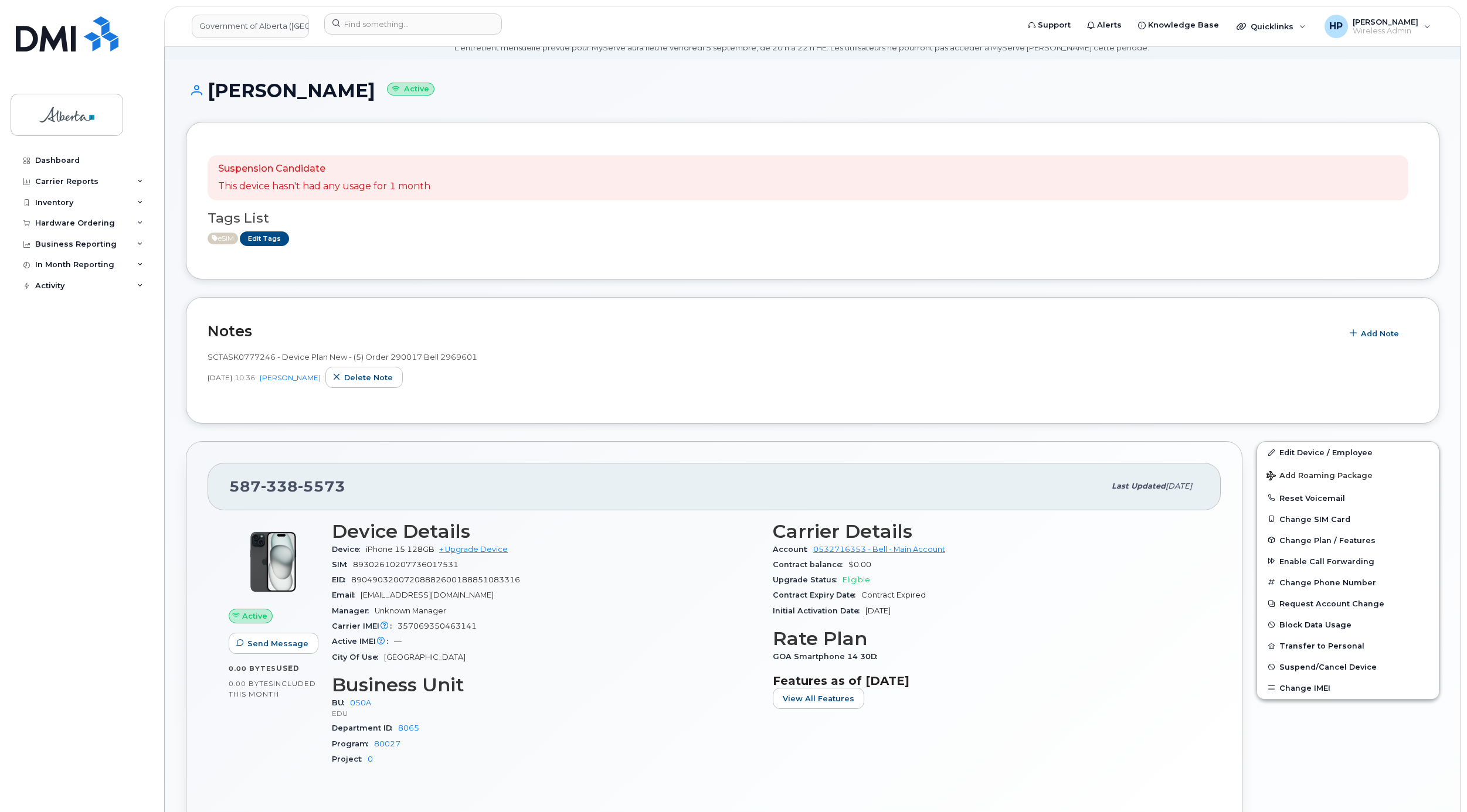
scroll to position [30, 0]
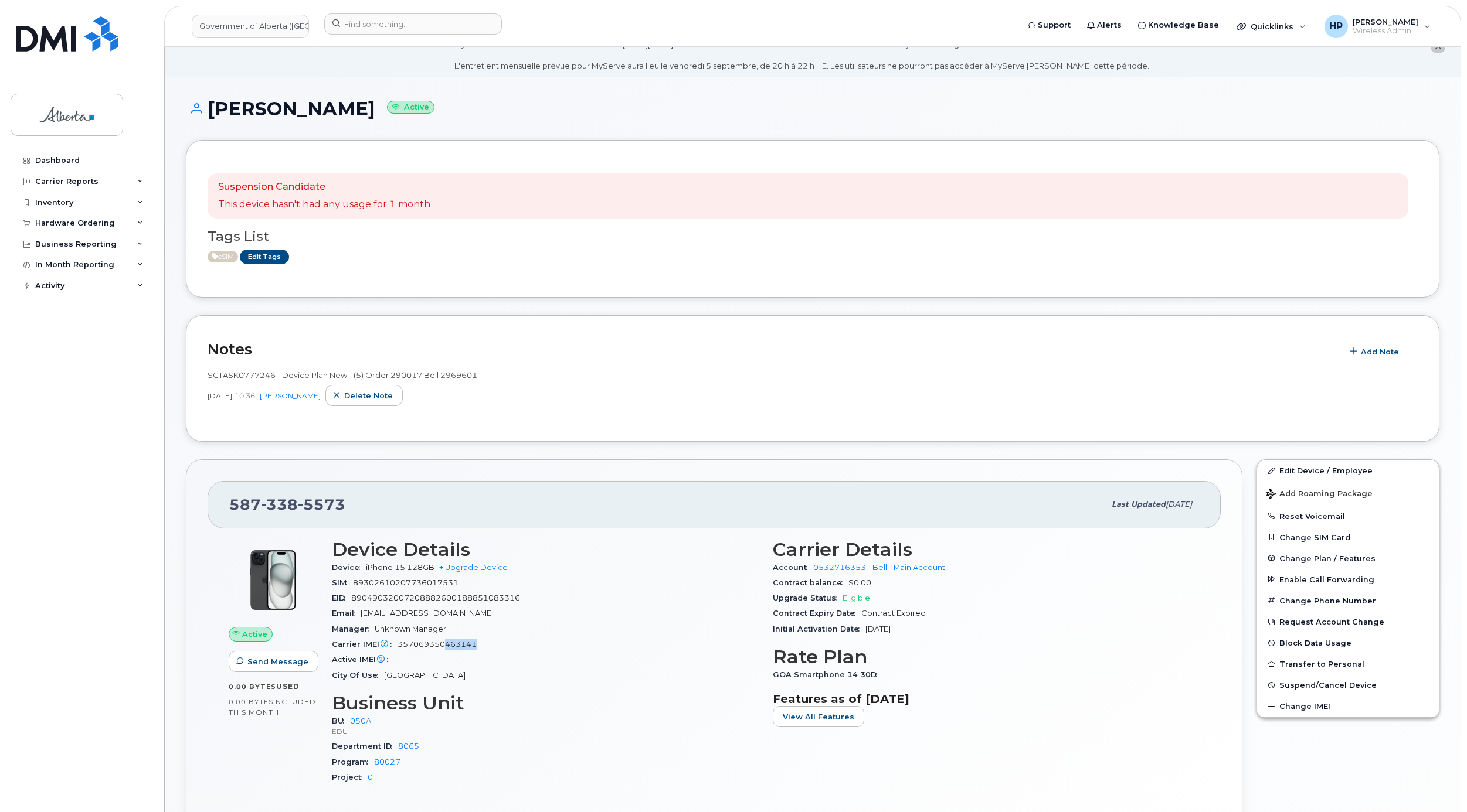
drag, startPoint x: 485, startPoint y: 642, endPoint x: 446, endPoint y: 651, distance: 40.0
click at [446, 651] on div "Carrier IMEI Carrier IMEI is reported during the last billing cycle or change o…" at bounding box center [545, 645] width 427 height 16
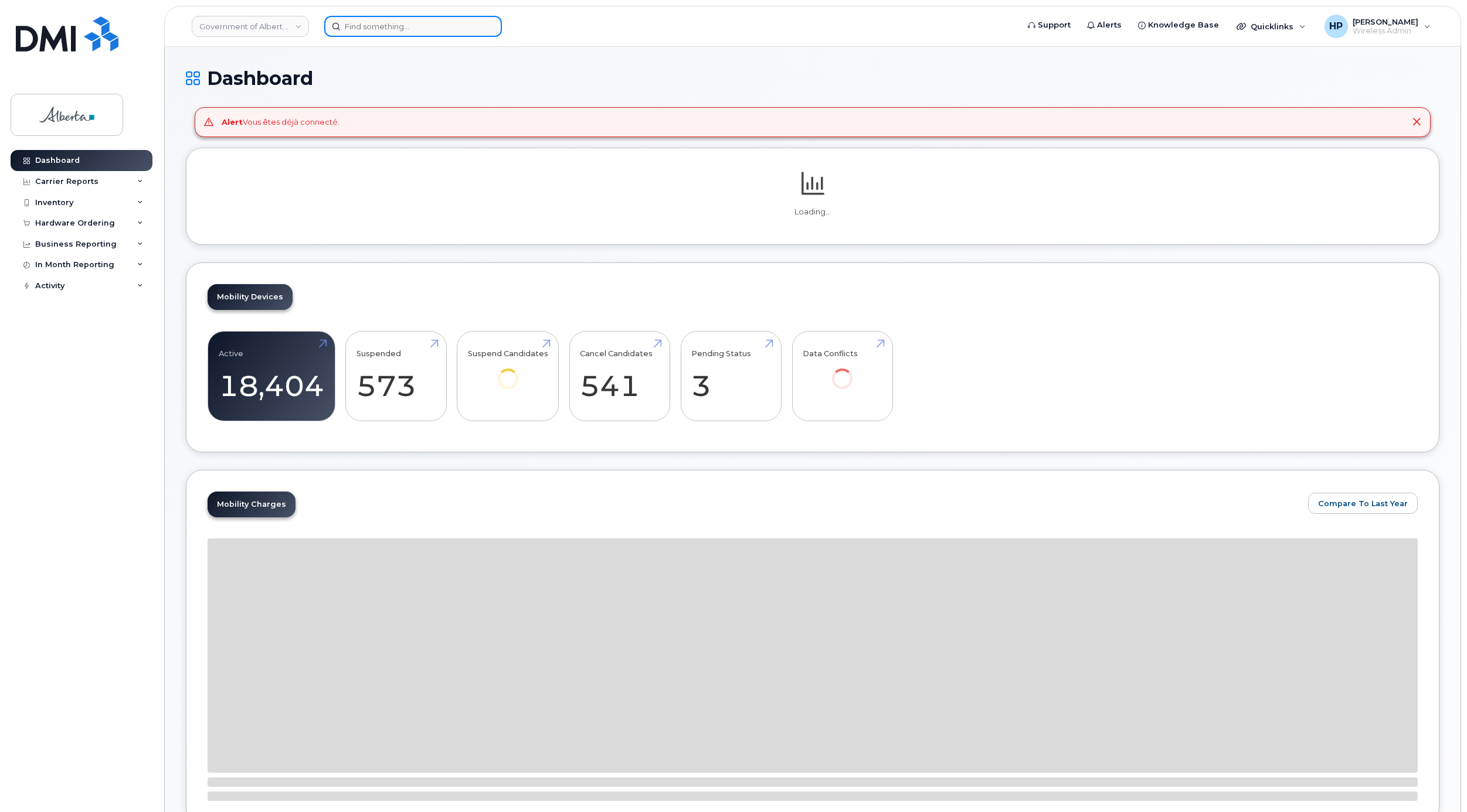
click at [387, 21] on input at bounding box center [412, 26] width 177 height 21
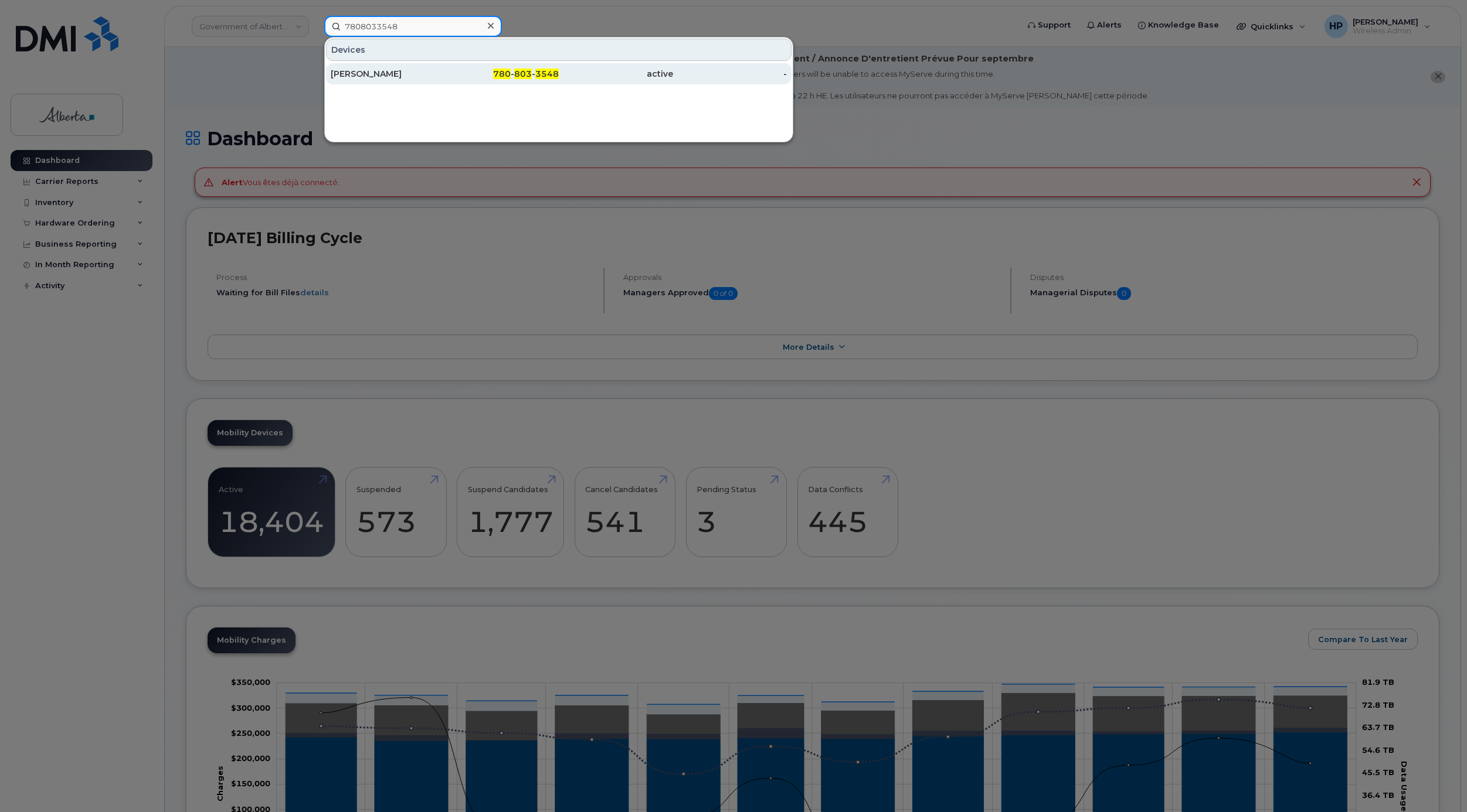
type input "7808033548"
click at [354, 76] on div "Victoria Cameron" at bounding box center [388, 73] width 114 height 12
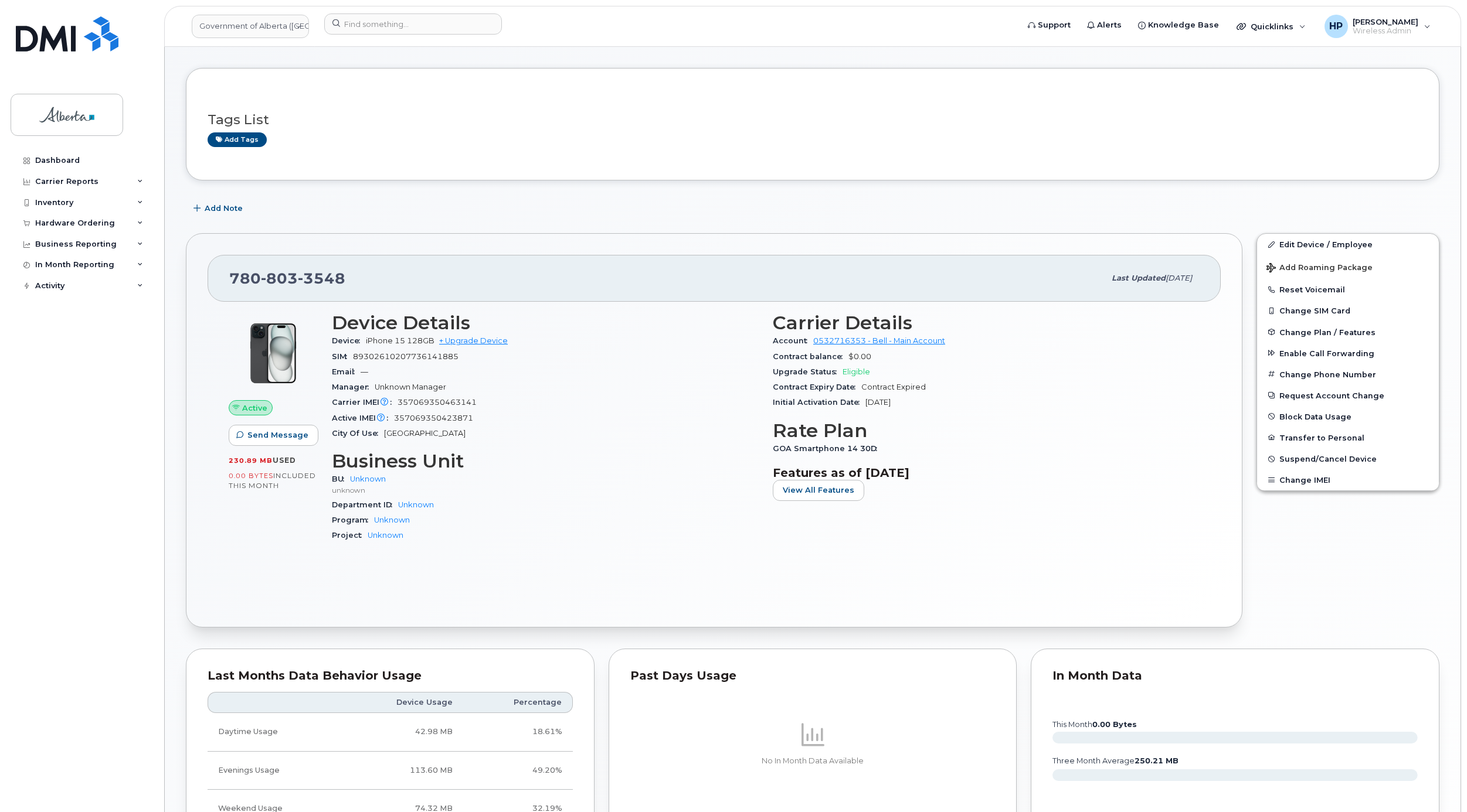
scroll to position [411, 0]
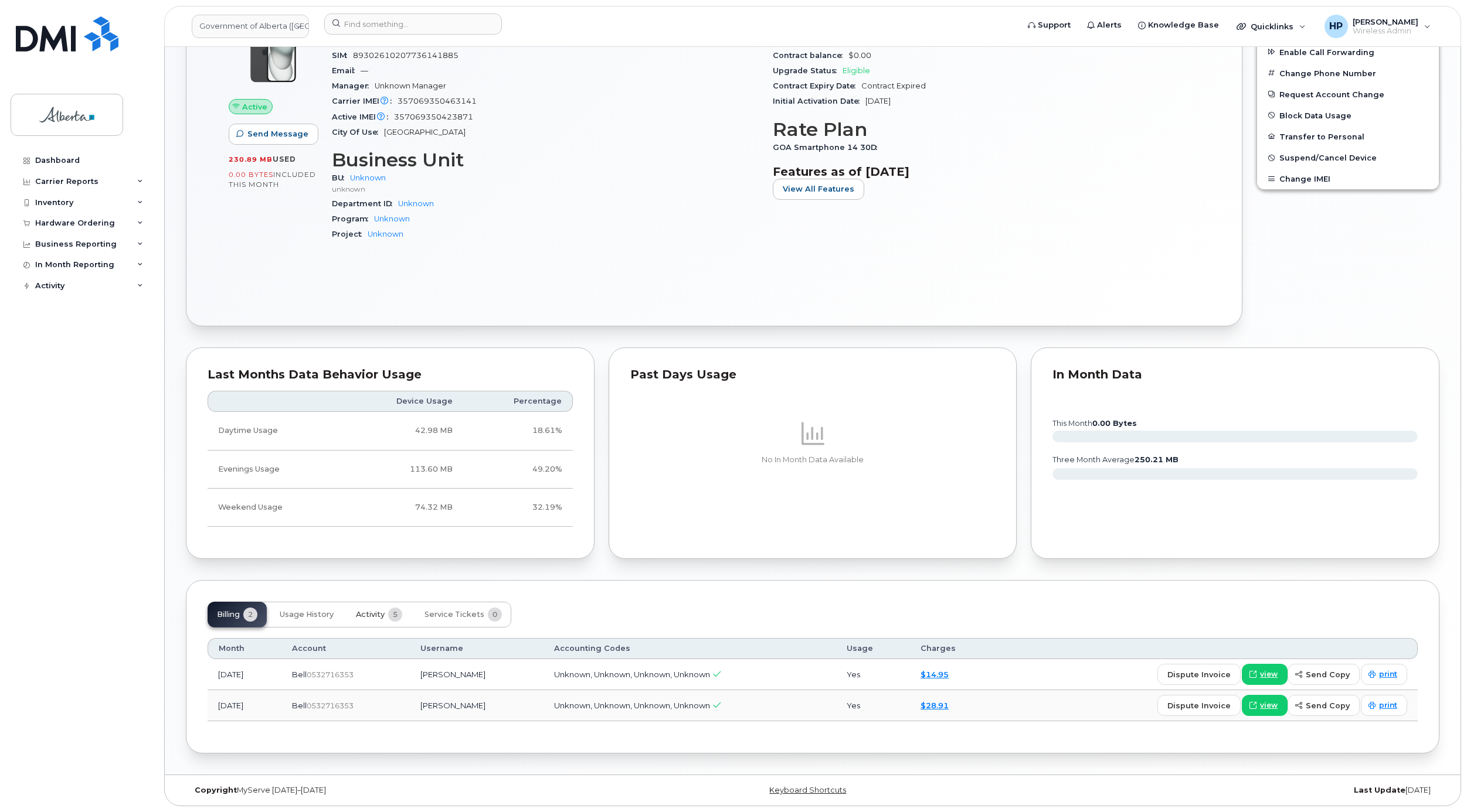
click at [386, 611] on button "Activity 5" at bounding box center [378, 615] width 65 height 26
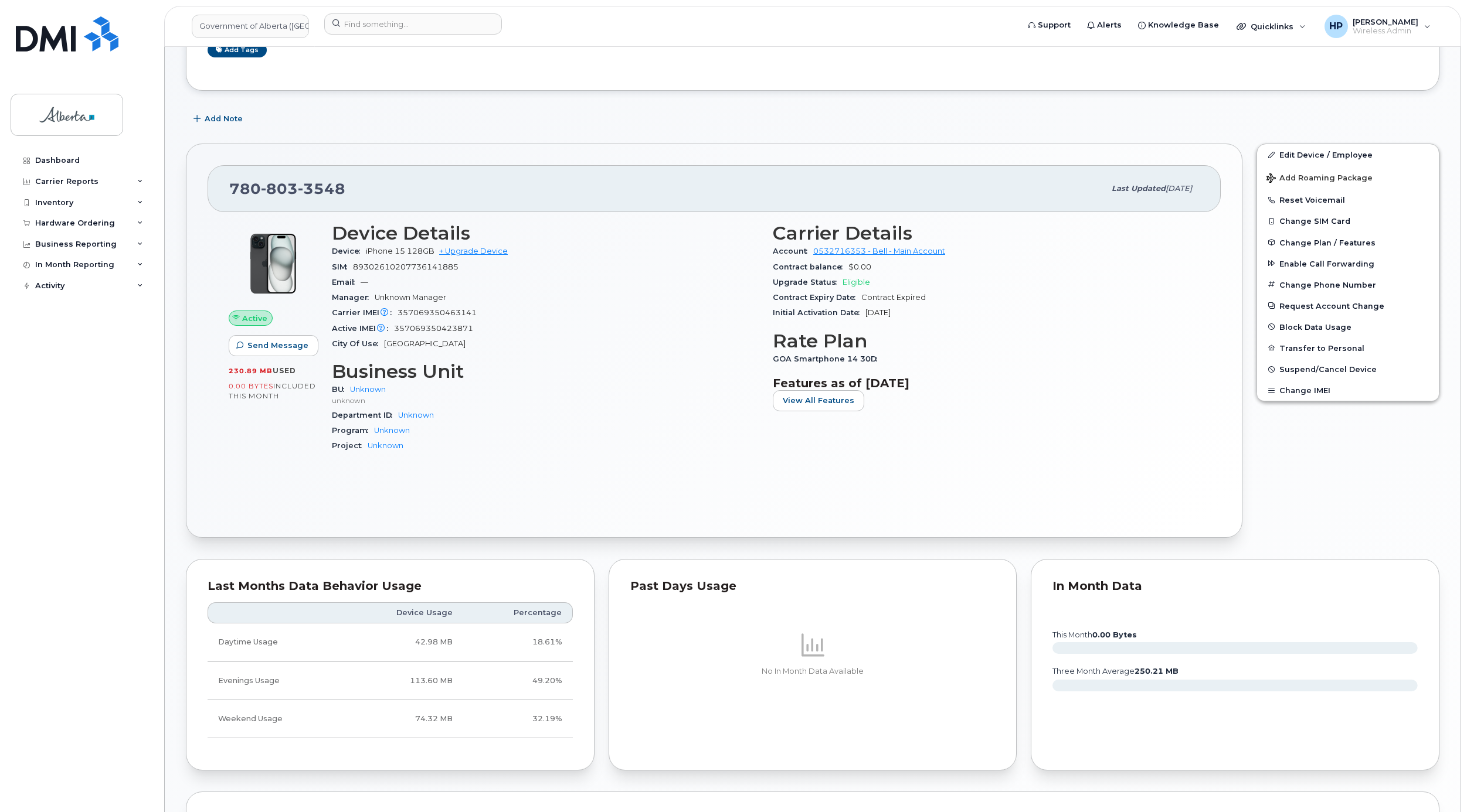
scroll to position [186, 0]
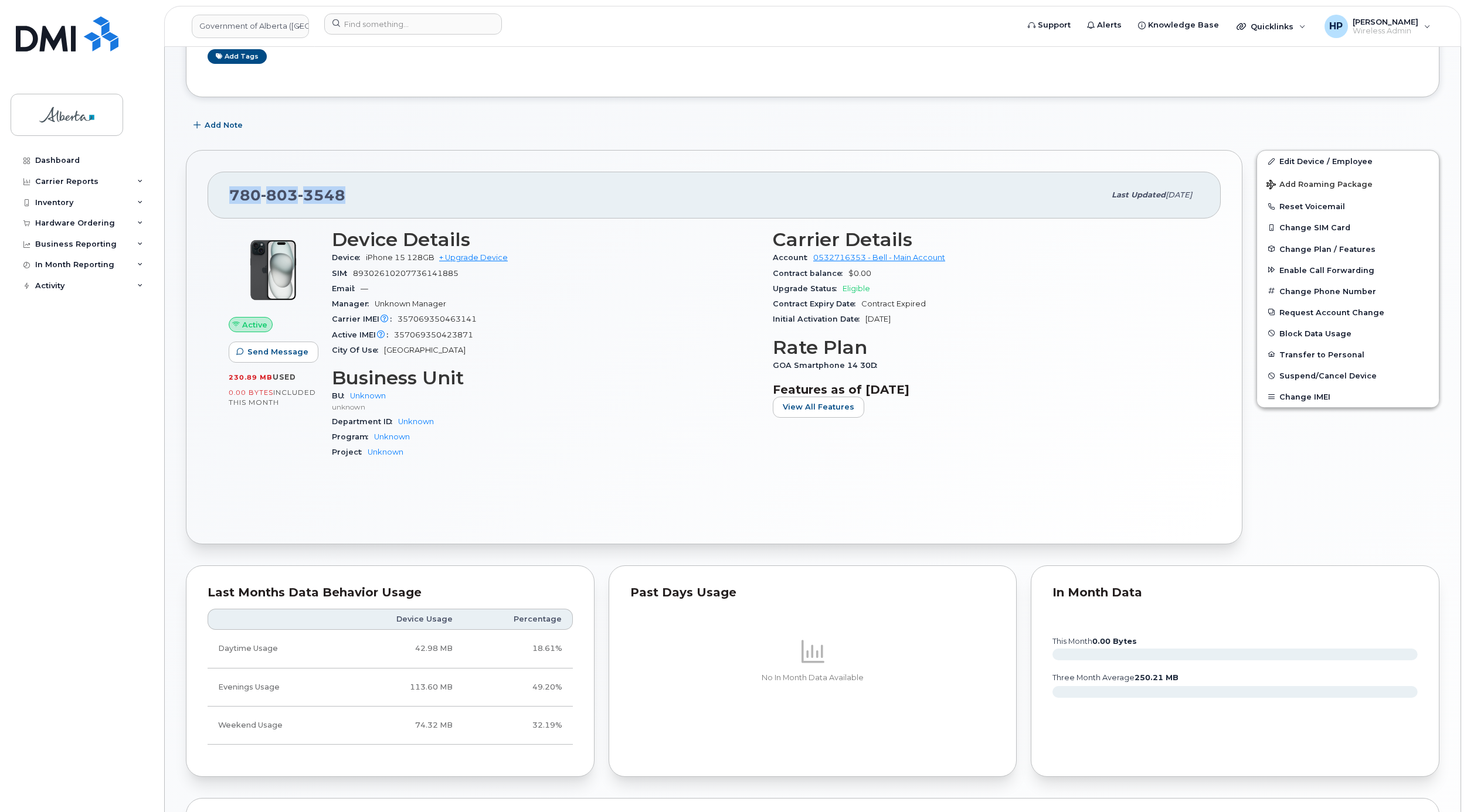
drag, startPoint x: 352, startPoint y: 196, endPoint x: 213, endPoint y: 194, distance: 139.0
click at [213, 194] on div "780 803 3548 Last updated Jul 25, 2025" at bounding box center [714, 195] width 1013 height 47
copy span "780 803 3548"
drag, startPoint x: 523, startPoint y: 142, endPoint x: 513, endPoint y: 137, distance: 11.2
click at [521, 142] on div "Tags List Add tags Add Note 780 803 3548 Last updated Jul 25, 2025 Active Send …" at bounding box center [812, 614] width 1253 height 1259
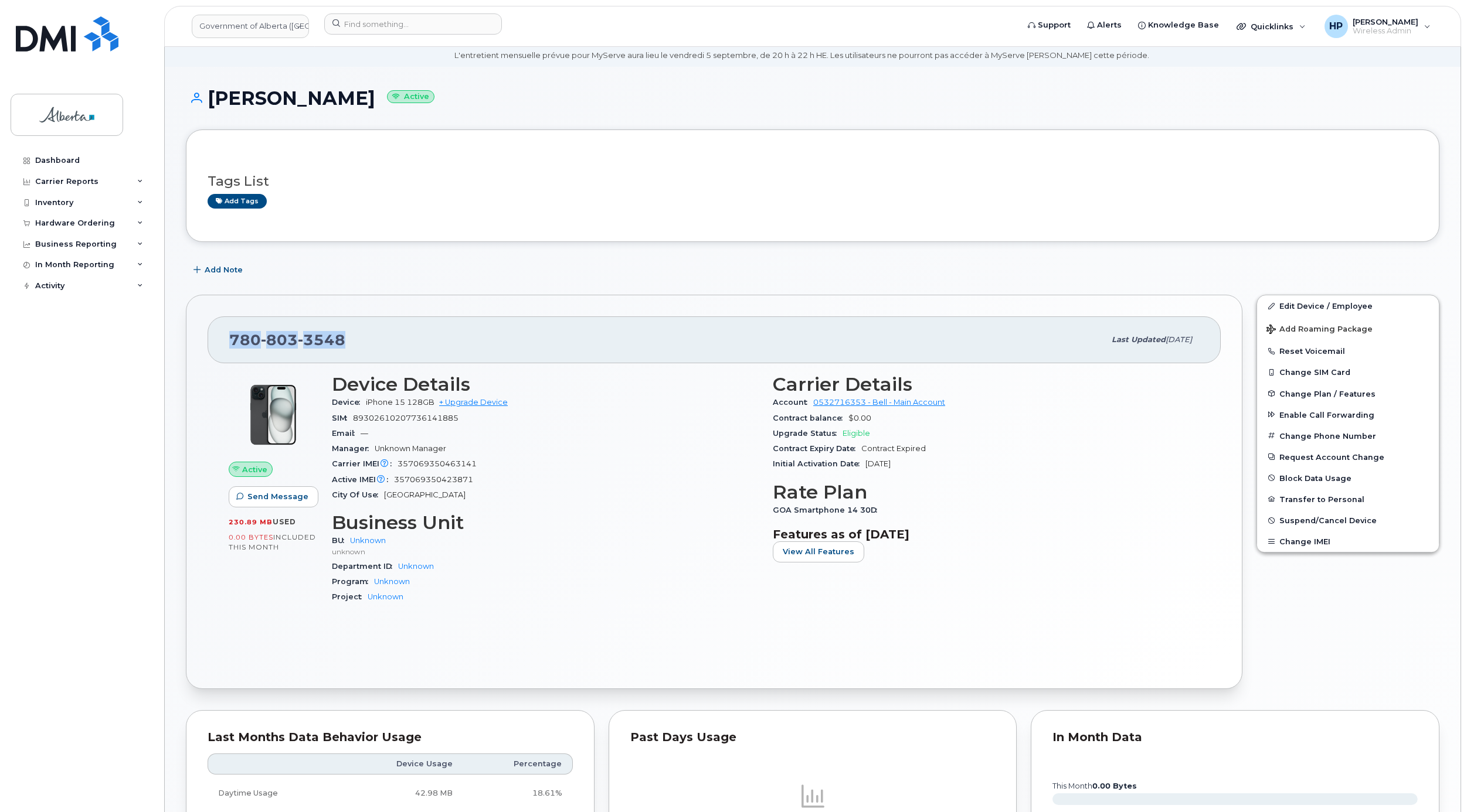
scroll to position [35, 0]
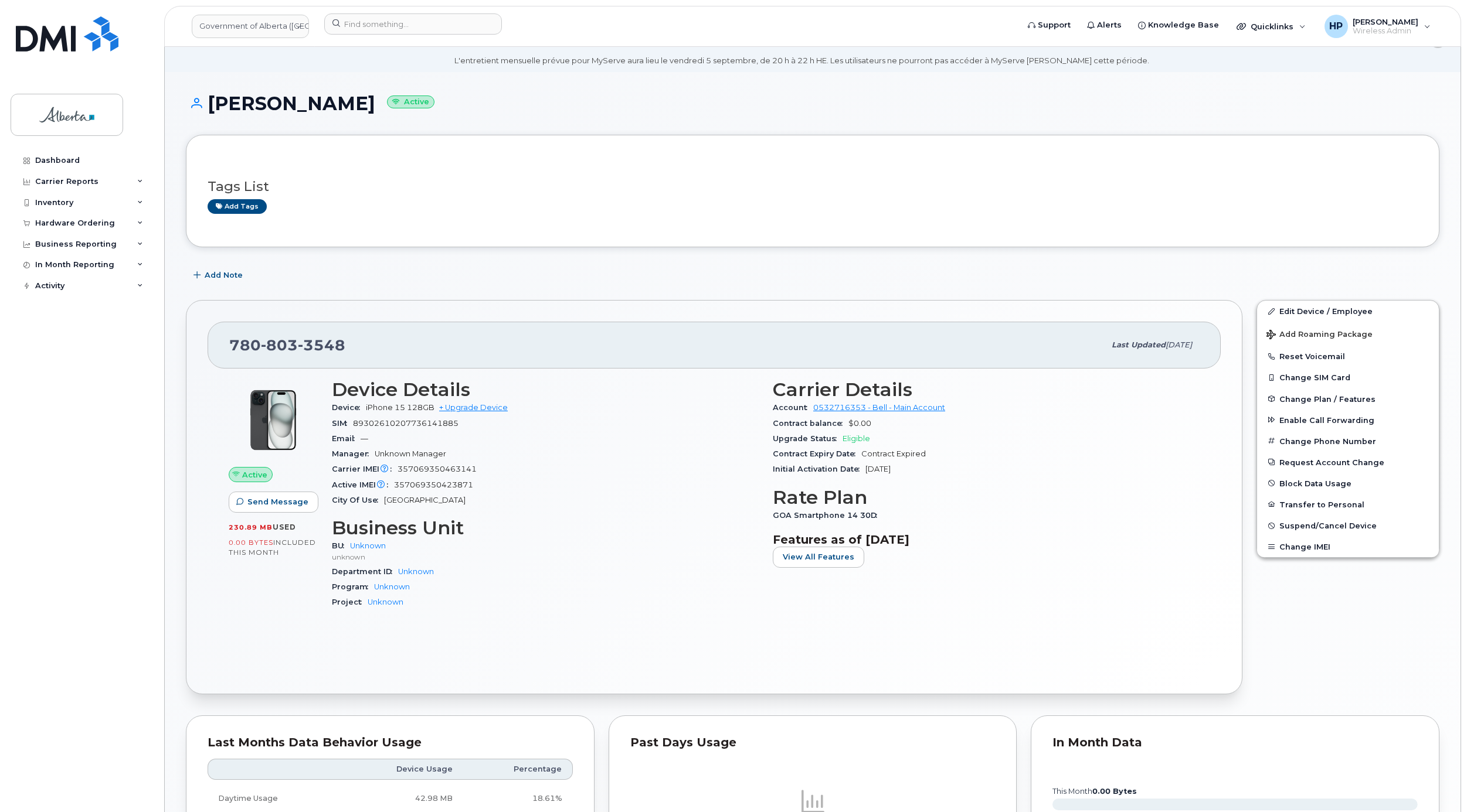
click at [582, 273] on div "Add Note" at bounding box center [812, 275] width 1253 height 21
drag, startPoint x: 228, startPoint y: 345, endPoint x: 362, endPoint y: 350, distance: 134.1
click at [362, 350] on div "780 803 3548 Last updated Jul 25, 2025" at bounding box center [714, 344] width 1013 height 47
drag, startPoint x: 334, startPoint y: 521, endPoint x: 477, endPoint y: 619, distance: 173.4
click at [477, 619] on div "Device Details Device iPhone 15 128GB + Upgrade Device SIM 89302610207736141885…" at bounding box center [546, 499] width 441 height 254
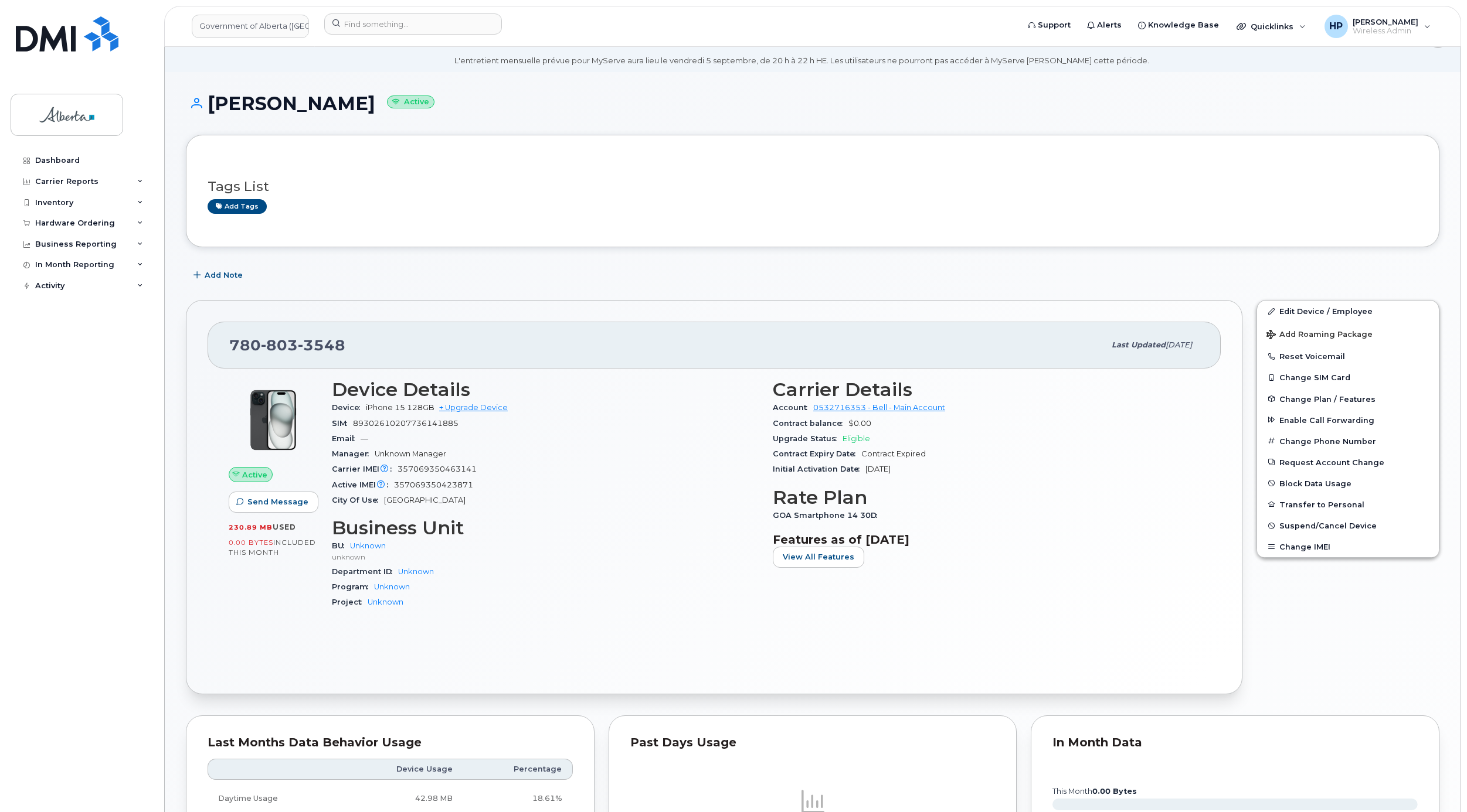
click at [1078, 578] on div "Carrier Details Account 0532716353 - Bell - Main Account Contract balance $0.00…" at bounding box center [986, 499] width 441 height 254
drag, startPoint x: 213, startPoint y: 103, endPoint x: 384, endPoint y: 102, distance: 171.0
click at [384, 102] on h1 "Victoria Cameron Active" at bounding box center [812, 103] width 1253 height 20
drag, startPoint x: 352, startPoint y: 344, endPoint x: 211, endPoint y: 357, distance: 141.6
click at [211, 357] on div "780 803 3548 Last updated Jul 25, 2025" at bounding box center [714, 344] width 1013 height 47
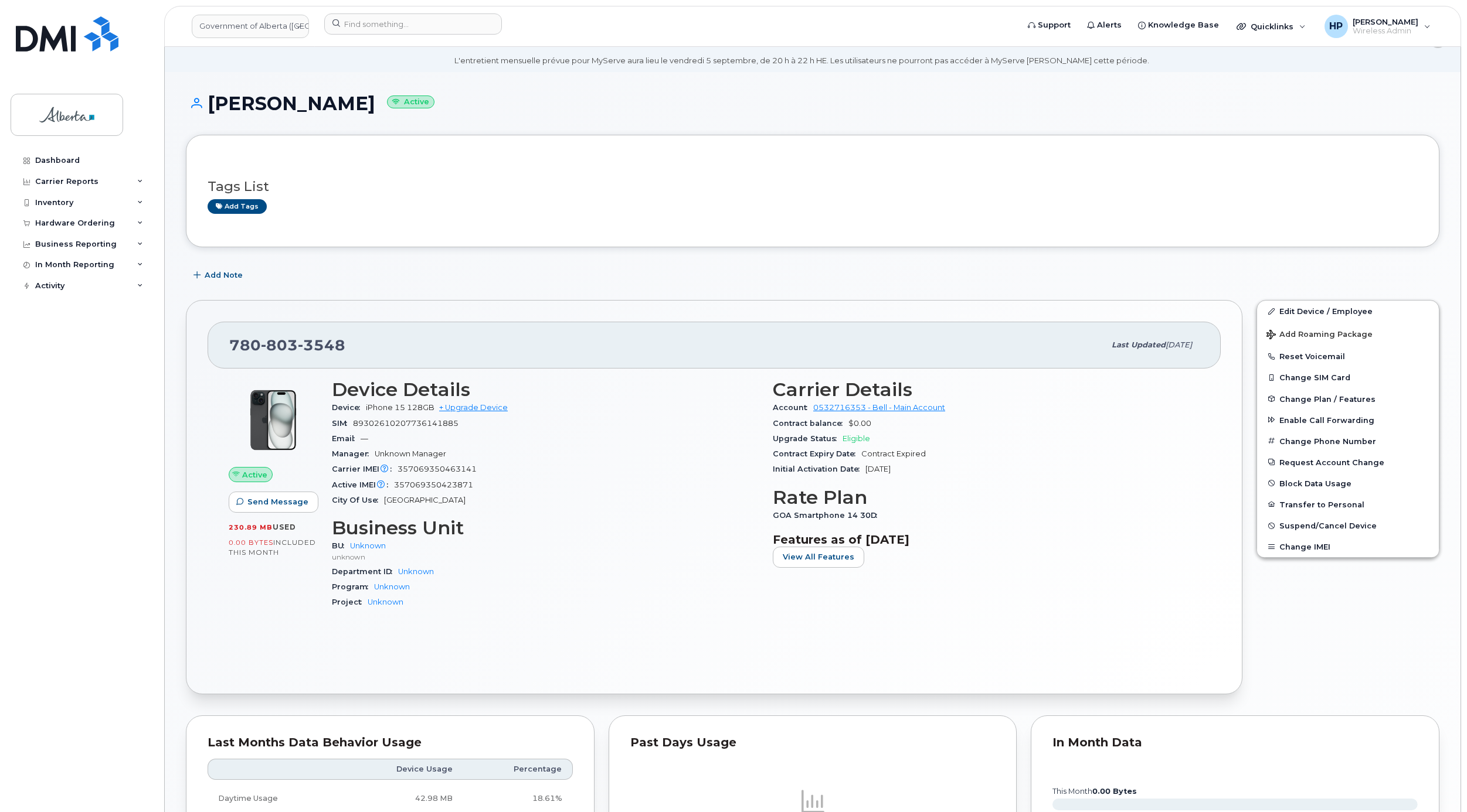
click at [587, 211] on div "Add tags" at bounding box center [807, 207] width 1201 height 15
drag, startPoint x: 480, startPoint y: 473, endPoint x: 448, endPoint y: 474, distance: 32.0
click at [448, 474] on div "Carrier IMEI Carrier IMEI is reported during the last billing cycle or change o…" at bounding box center [545, 469] width 427 height 16
drag, startPoint x: 448, startPoint y: 474, endPoint x: 551, endPoint y: 556, distance: 131.7
click at [551, 556] on p "unknown" at bounding box center [545, 557] width 427 height 10
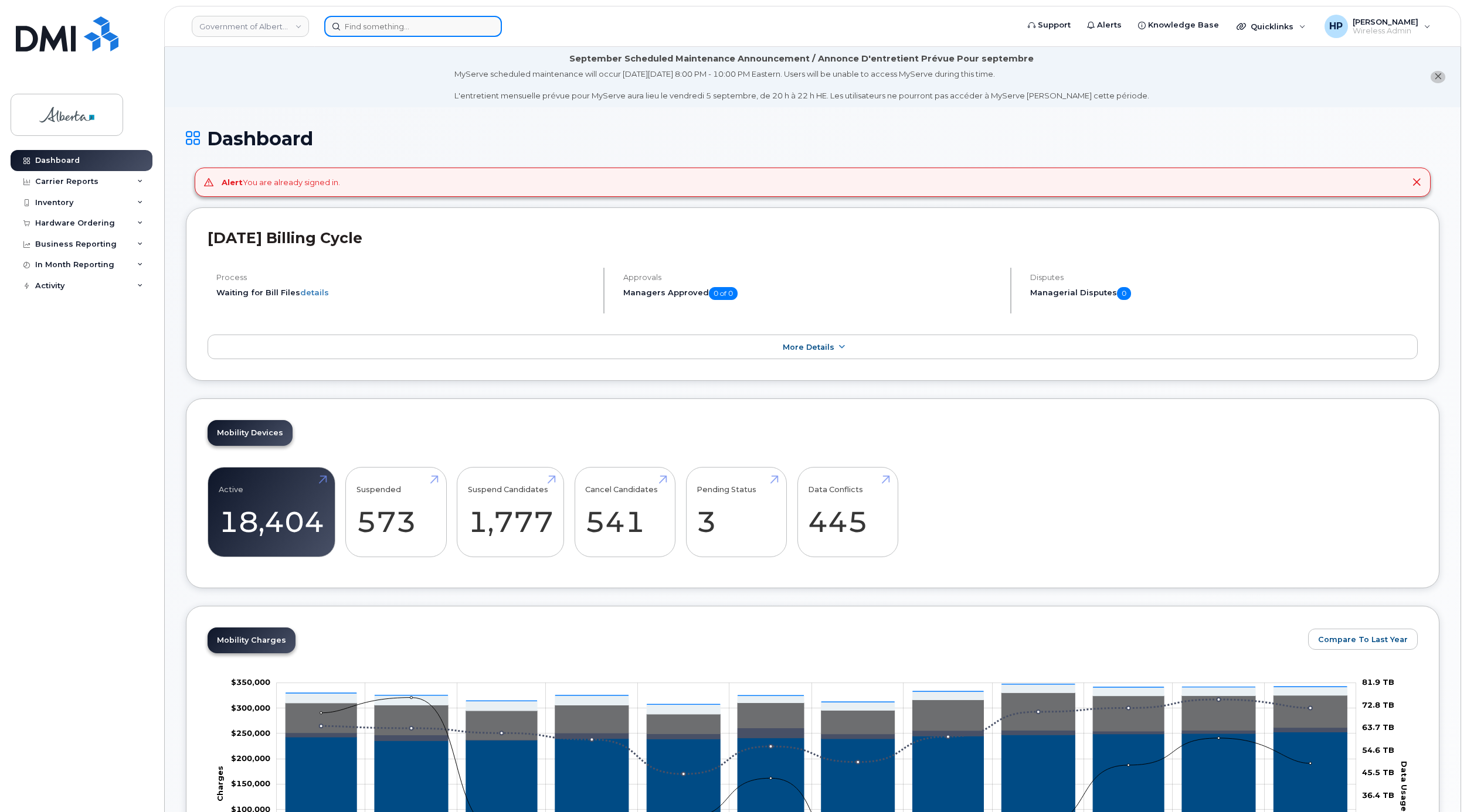
click at [340, 30] on input at bounding box center [412, 26] width 177 height 21
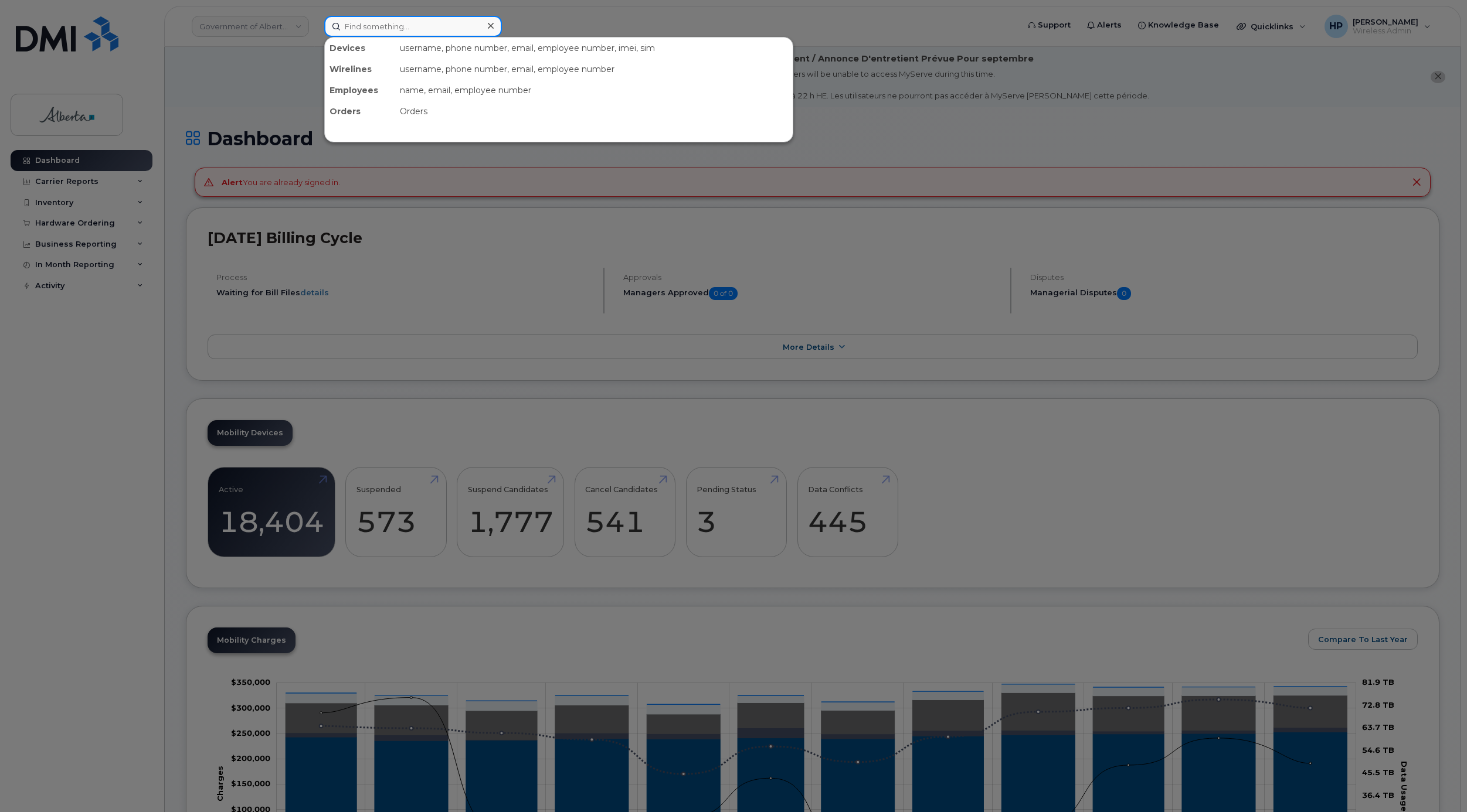
paste input "[PERSON_NAME]"
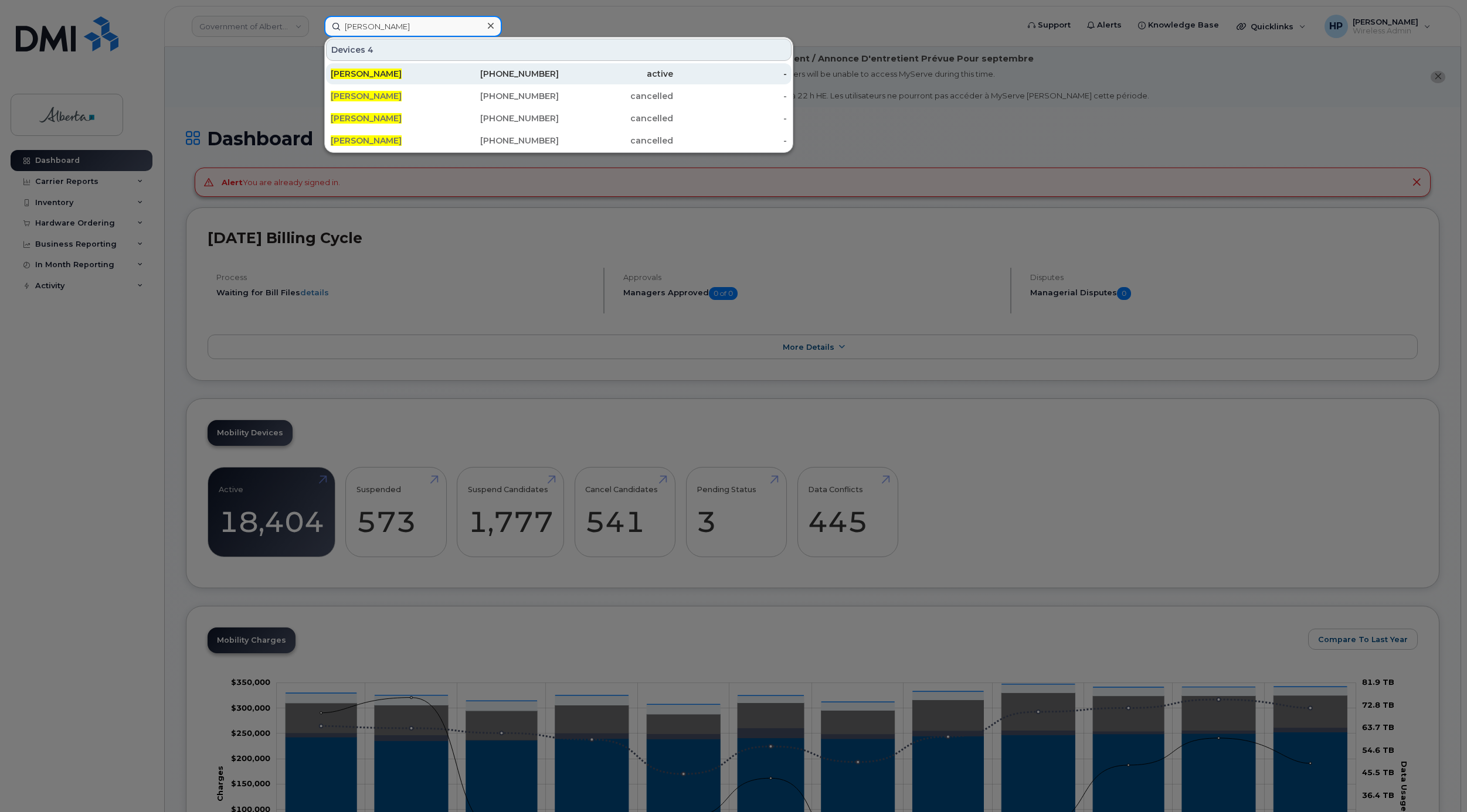
type input "[PERSON_NAME]"
click at [343, 77] on span "[PERSON_NAME]" at bounding box center [366, 73] width 71 height 10
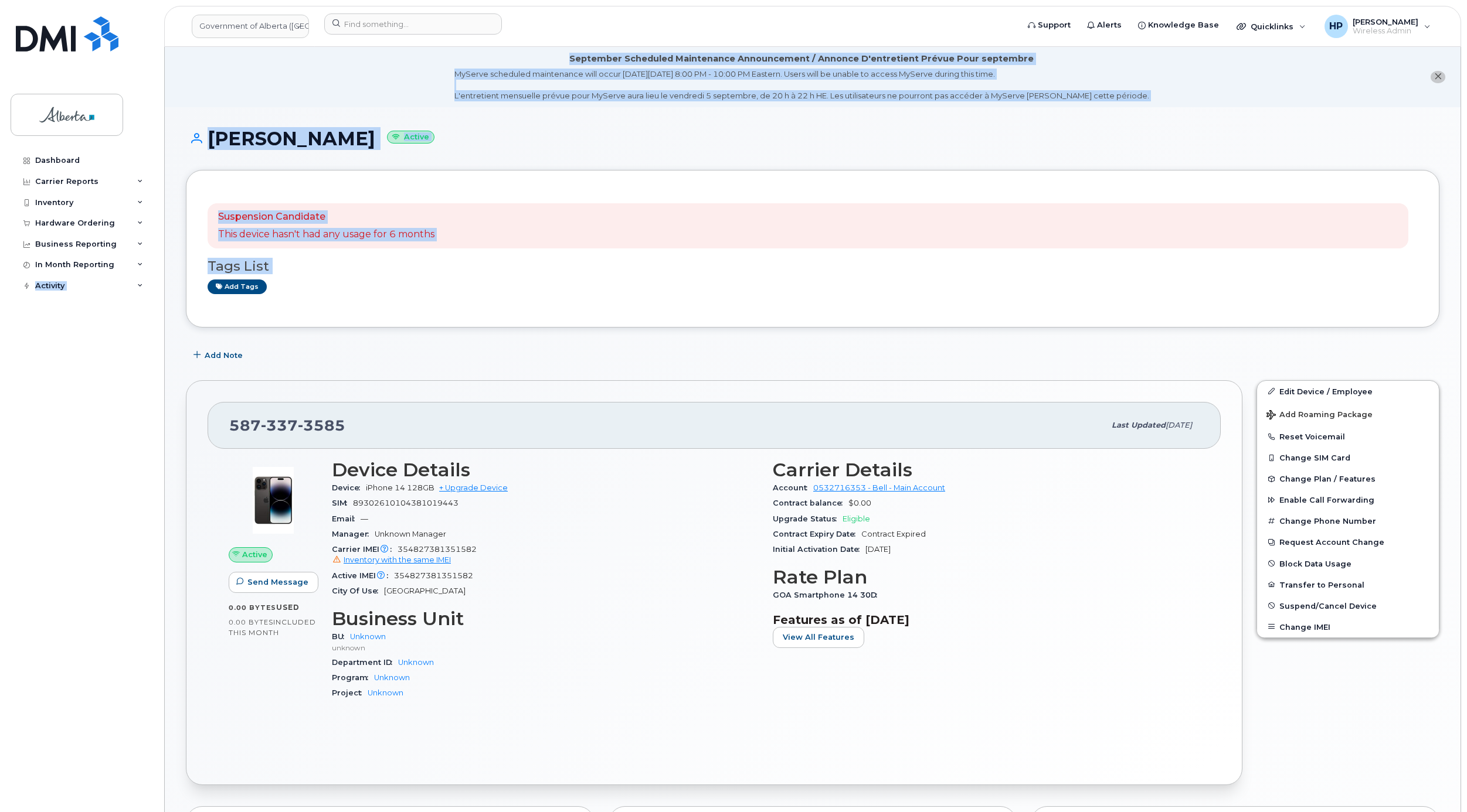
click at [0, 375] on html "Government of [GEOGRAPHIC_DATA] (GOA) Support Alerts Knowledge Base Quicklinks …" at bounding box center [733, 713] width 1467 height 1427
click at [694, 144] on h1 "[PERSON_NAME] Active" at bounding box center [812, 139] width 1253 height 20
